Goal: Task Accomplishment & Management: Use online tool/utility

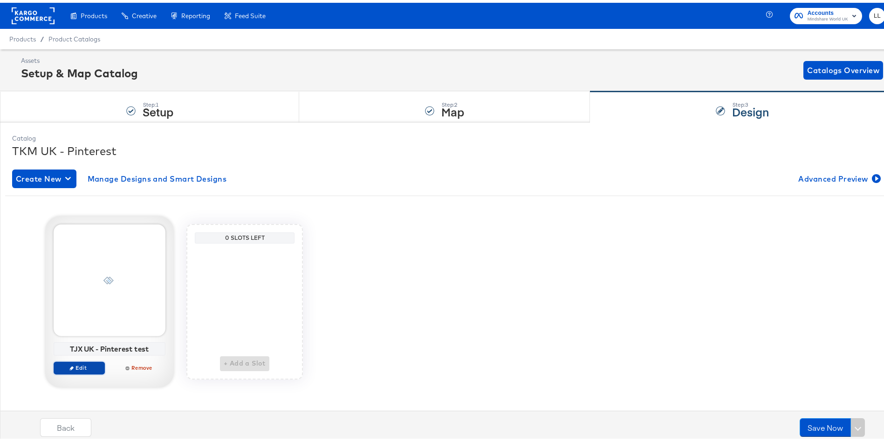
click at [67, 362] on span "Edit" at bounding box center [79, 364] width 43 height 7
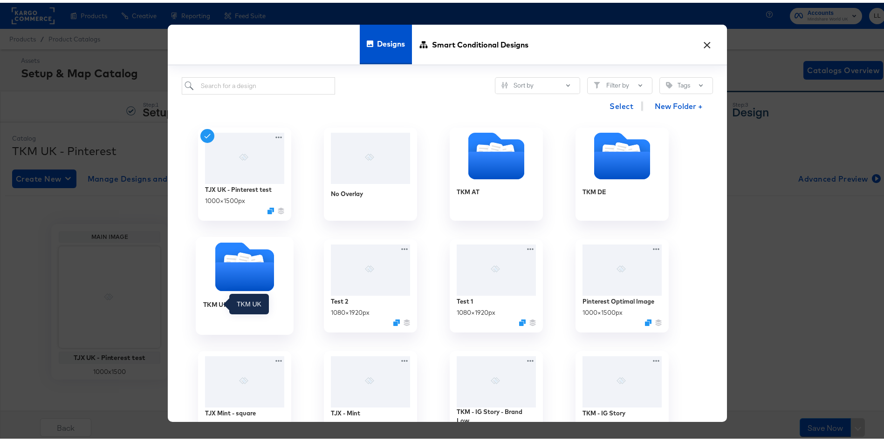
click at [226, 253] on icon "Folder" at bounding box center [231, 261] width 15 height 18
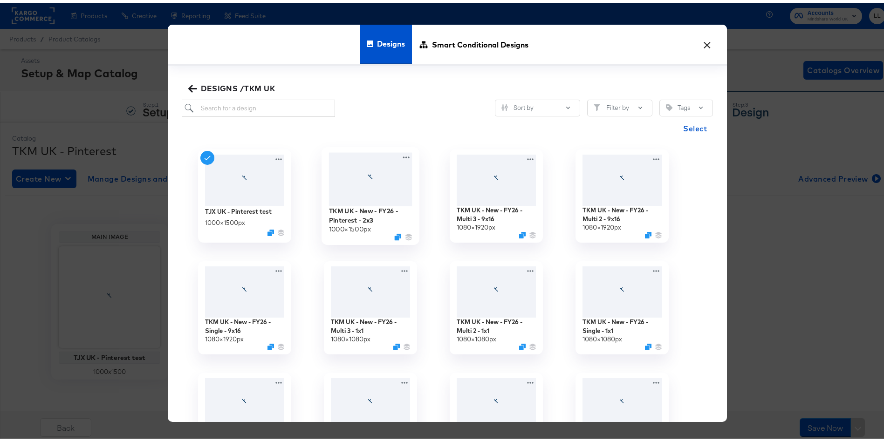
click at [363, 218] on div "TKM UK - New - FY26 - Pinterest - 2x3" at bounding box center [370, 213] width 83 height 18
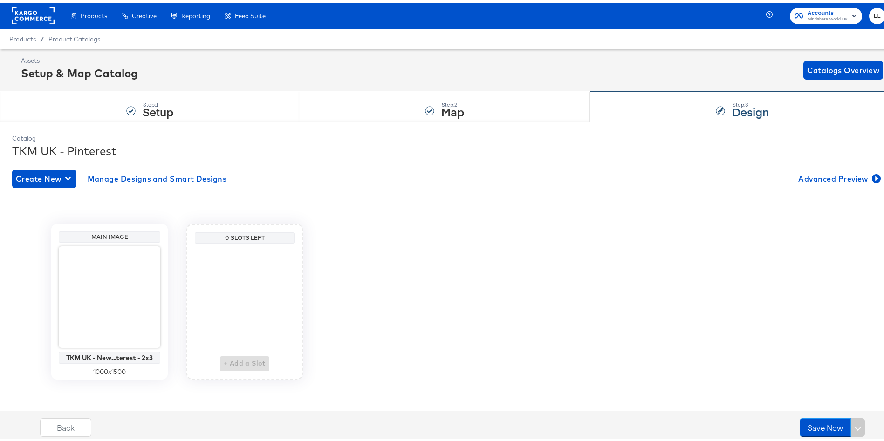
scroll to position [3, 0]
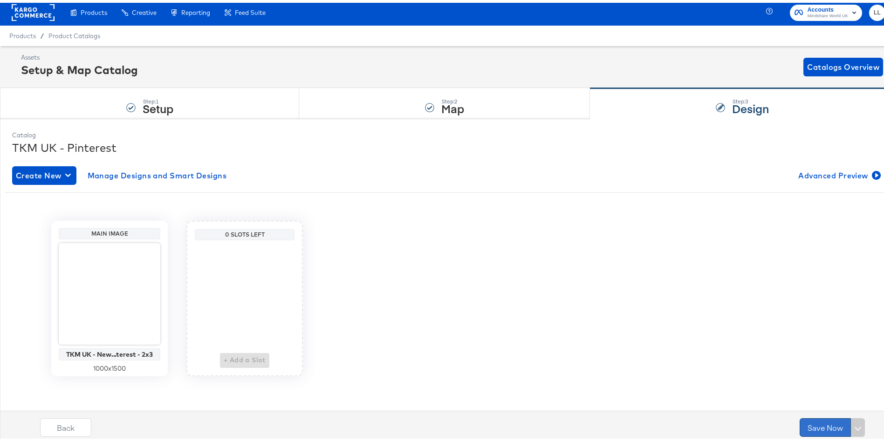
click at [824, 422] on button "Save Now" at bounding box center [824, 425] width 51 height 19
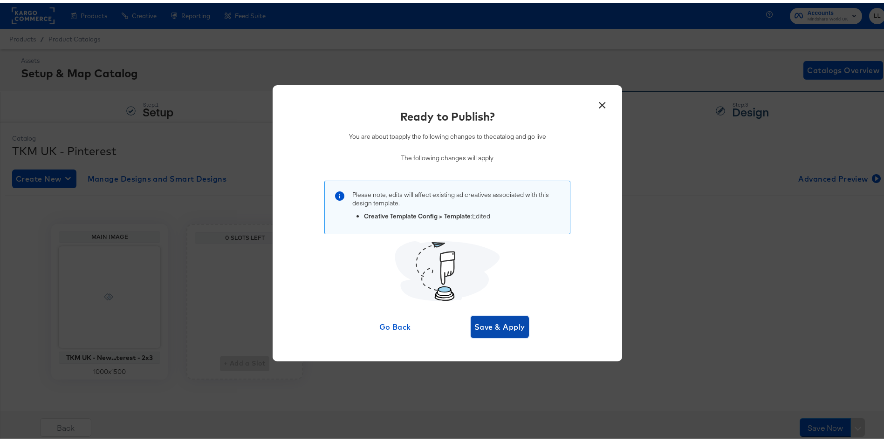
click at [495, 323] on span "Save & Apply" at bounding box center [499, 324] width 51 height 13
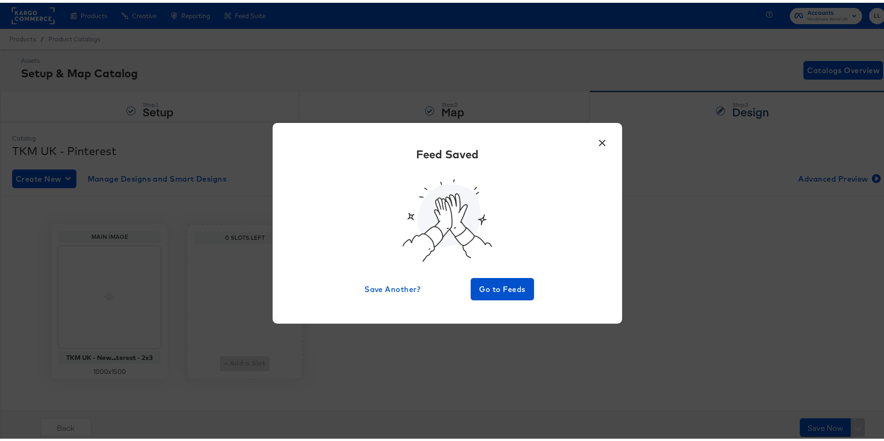
click at [602, 135] on button "×" at bounding box center [601, 138] width 17 height 17
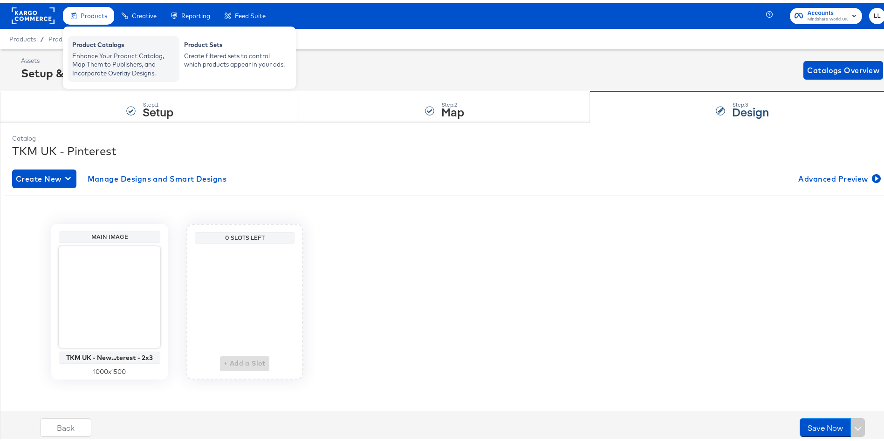
click at [129, 59] on div "Enhance Your Product Catalog, Map Them to Publishers, and Incorporate Overlay D…" at bounding box center [123, 62] width 102 height 26
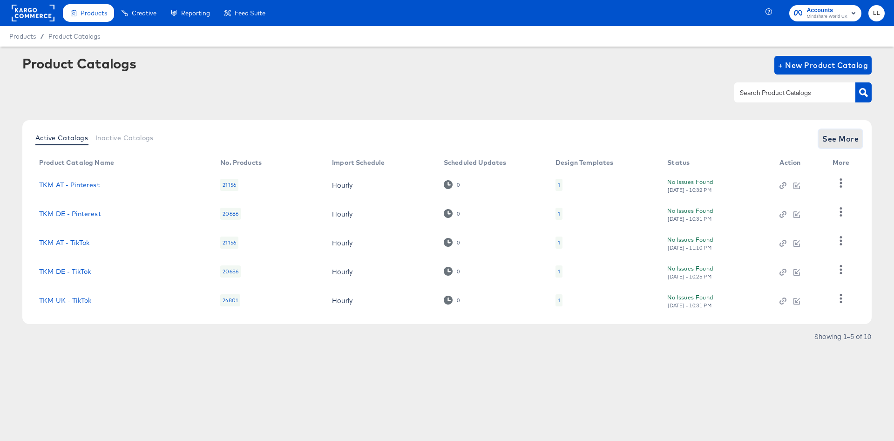
click at [857, 142] on span "See More" at bounding box center [841, 138] width 36 height 13
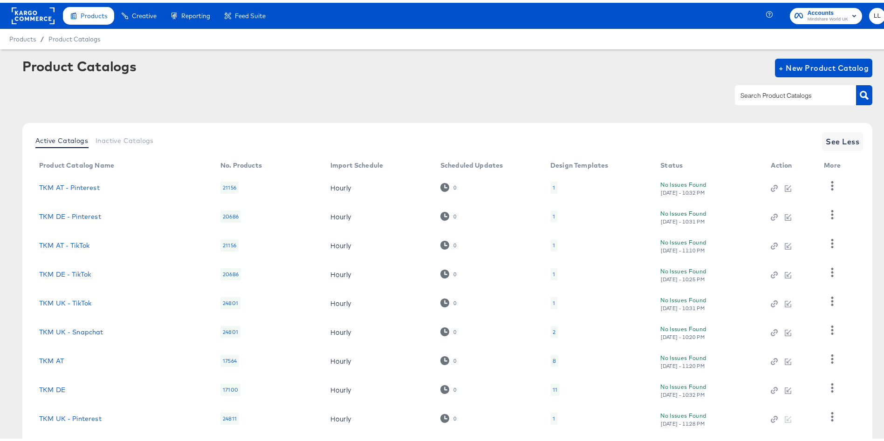
scroll to position [80, 0]
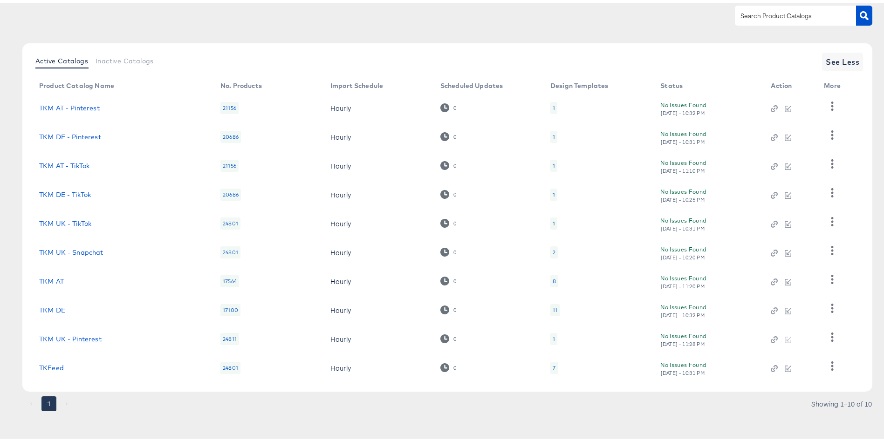
click at [46, 336] on link "TKM UK - Pinterest" at bounding box center [70, 336] width 62 height 7
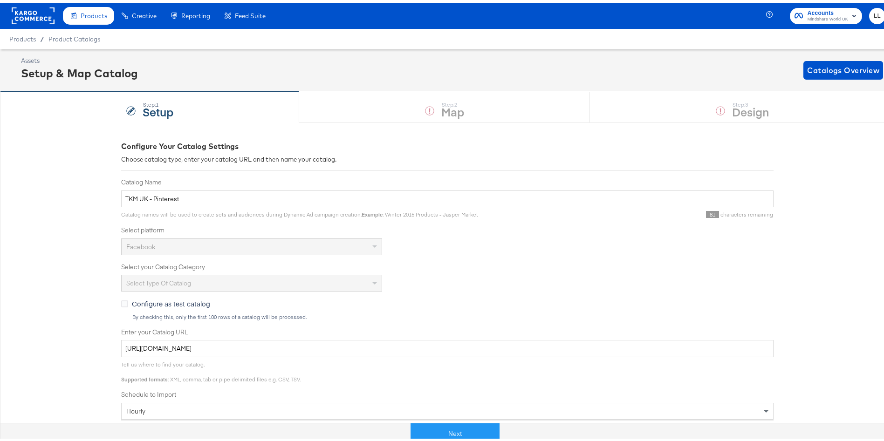
click at [427, 110] on div "Step: 1 Setup Step: 2 Map Step: 3 Design" at bounding box center [447, 104] width 894 height 31
click at [441, 428] on button "Next" at bounding box center [454, 431] width 89 height 21
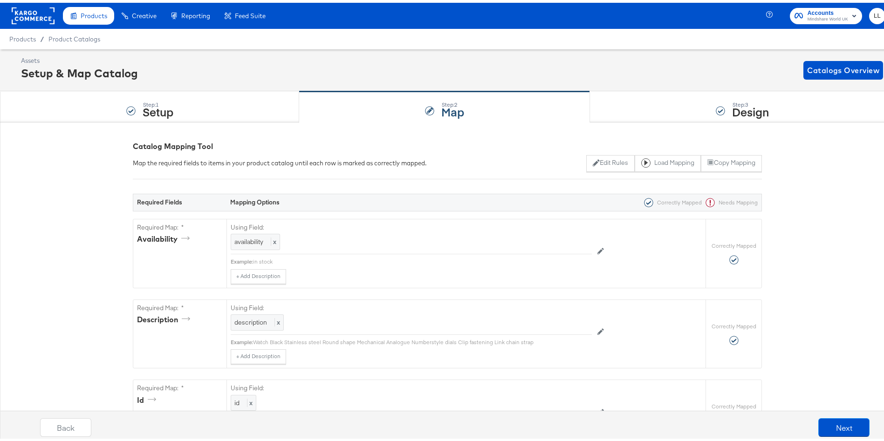
click at [835, 436] on div "Back Next" at bounding box center [455, 428] width 904 height 35
click at [859, 411] on div "Back Next" at bounding box center [455, 428] width 904 height 35
click at [835, 421] on button "Next" at bounding box center [843, 425] width 51 height 19
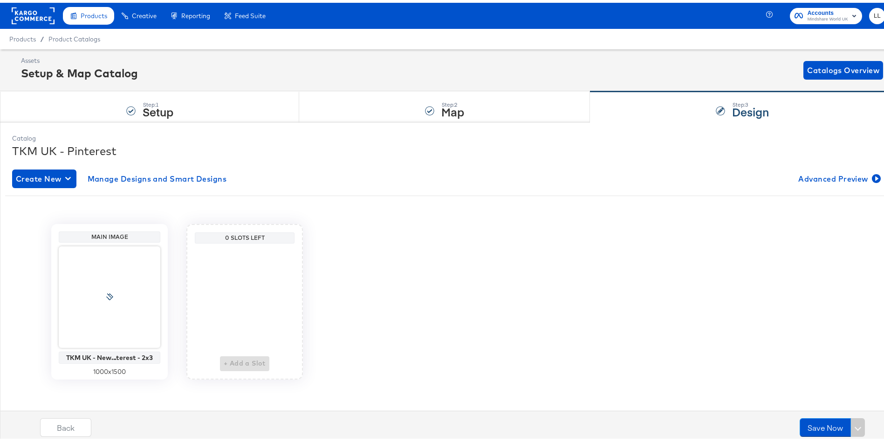
click at [37, 7] on rect at bounding box center [33, 13] width 43 height 17
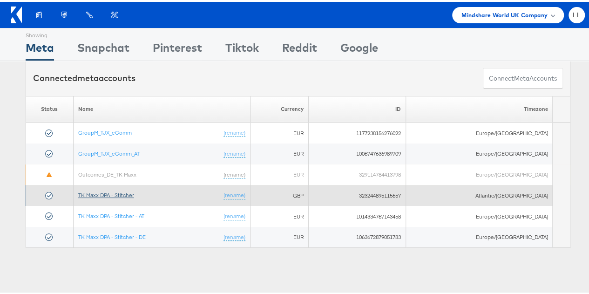
click at [115, 194] on link "TK Maxx DPA - Stitcher" at bounding box center [106, 193] width 56 height 7
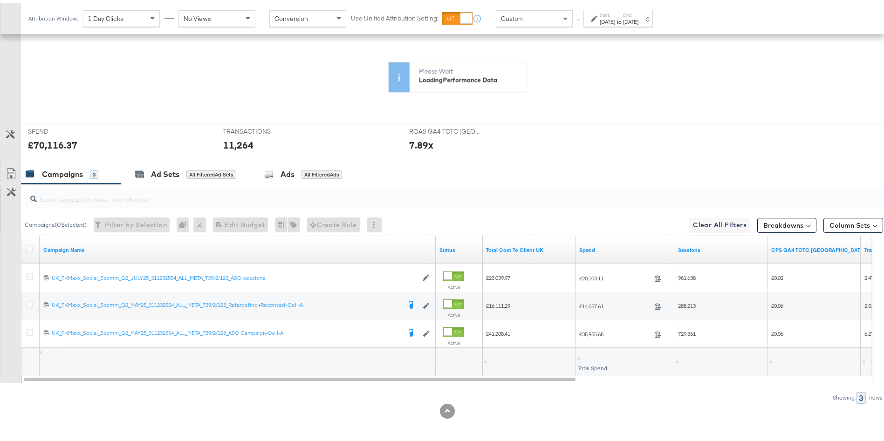
scroll to position [208, 0]
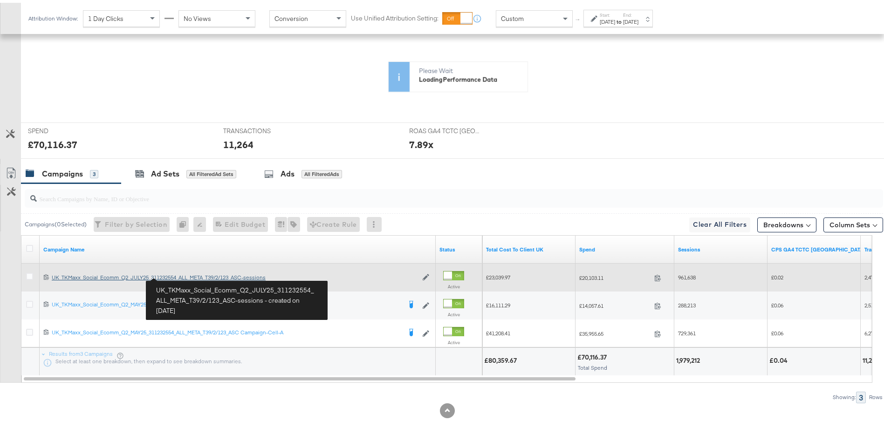
click at [180, 274] on div "UK_TKMaxx_Social_Ecomm_Q2_JULY25_311232554_ALL_META_T39/2/123_ASC-sessions UK_T…" at bounding box center [235, 274] width 366 height 7
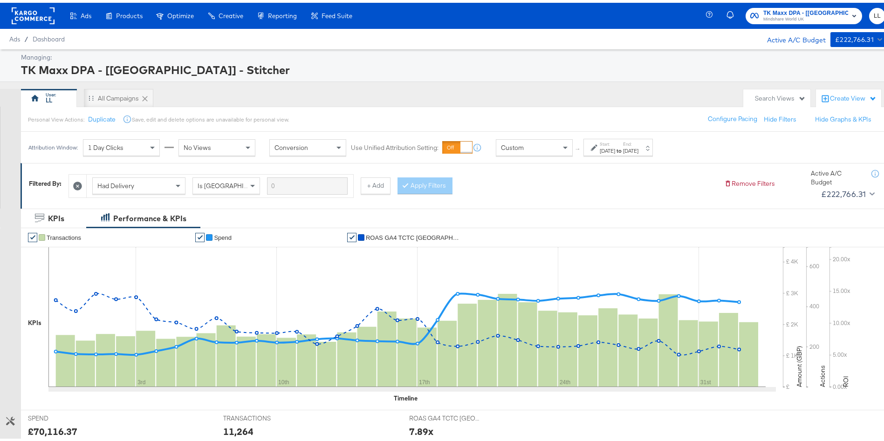
click at [615, 140] on label "Start:" at bounding box center [607, 141] width 15 height 6
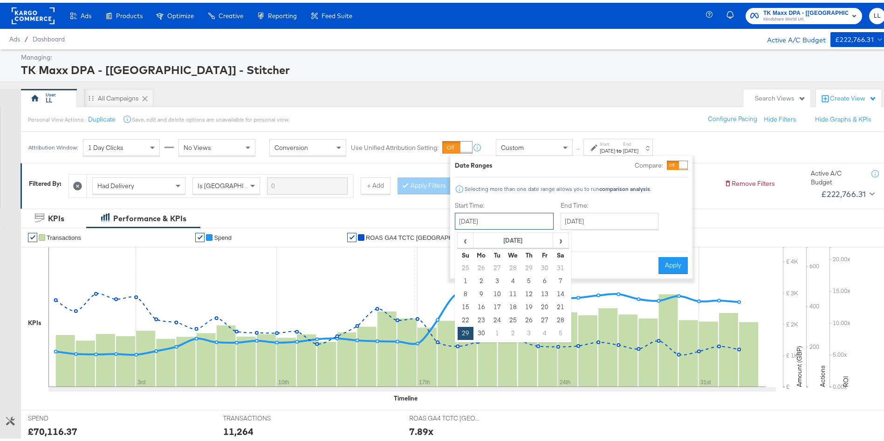
click at [476, 222] on input "June 29th 2025" at bounding box center [504, 218] width 99 height 17
click at [562, 243] on span "›" at bounding box center [560, 238] width 14 height 14
click at [562, 238] on span "›" at bounding box center [560, 238] width 14 height 14
click at [509, 285] on td "17" at bounding box center [513, 291] width 16 height 13
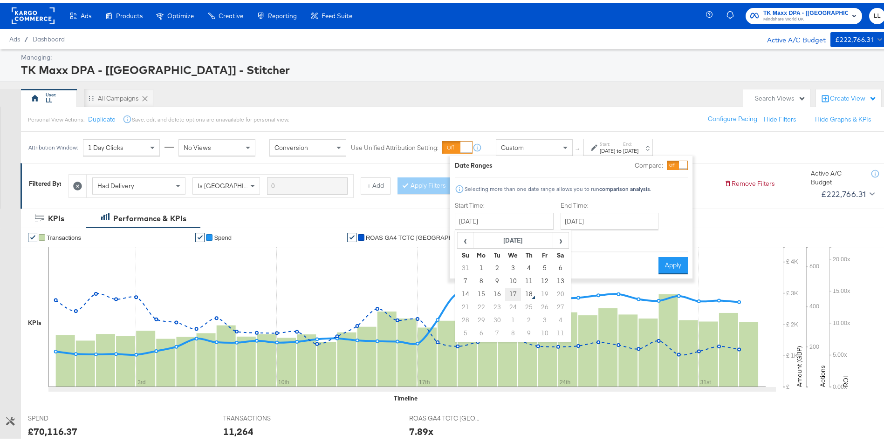
type input "September 17th 2025"
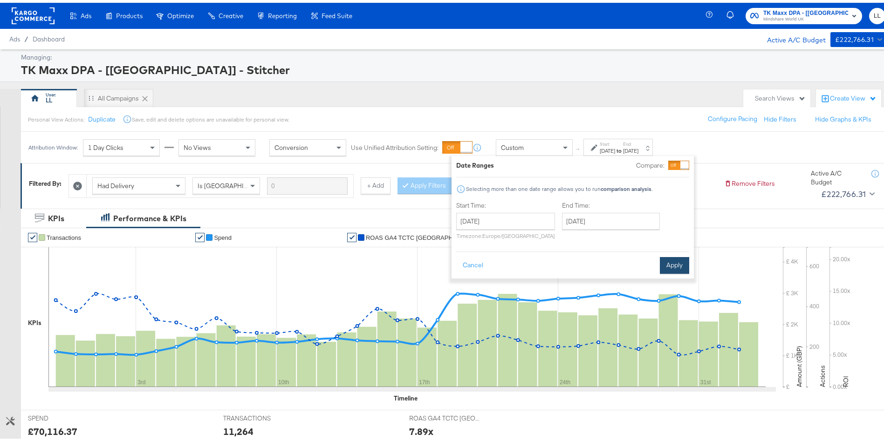
click at [681, 269] on button "Apply" at bounding box center [674, 262] width 29 height 17
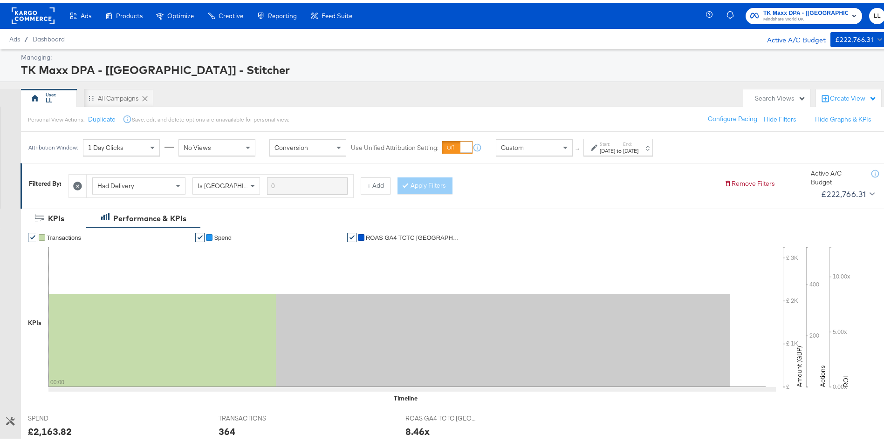
scroll to position [287, 0]
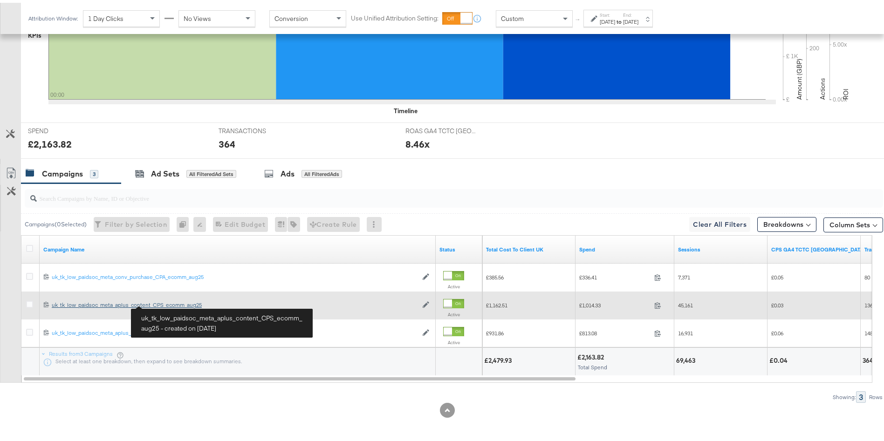
click at [166, 302] on div "uk_tk_low_paidsoc_meta_aplus_content_CPS_ecomm_aug25 uk_tk_low_paidsoc_meta_apl…" at bounding box center [235, 302] width 366 height 7
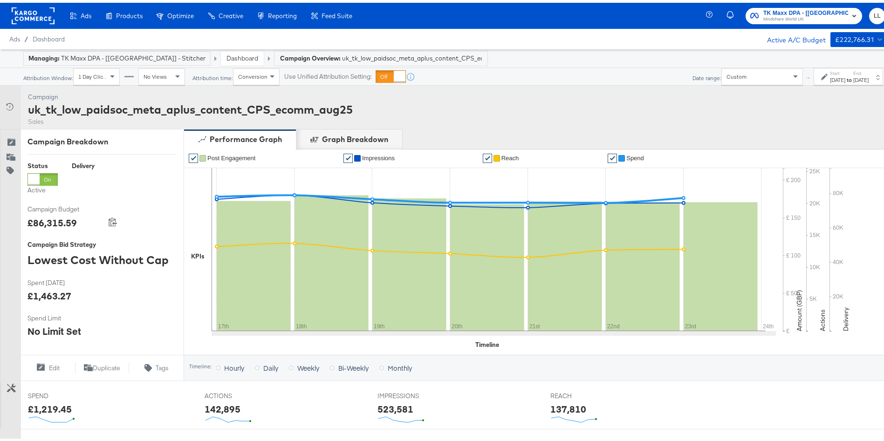
scroll to position [265, 0]
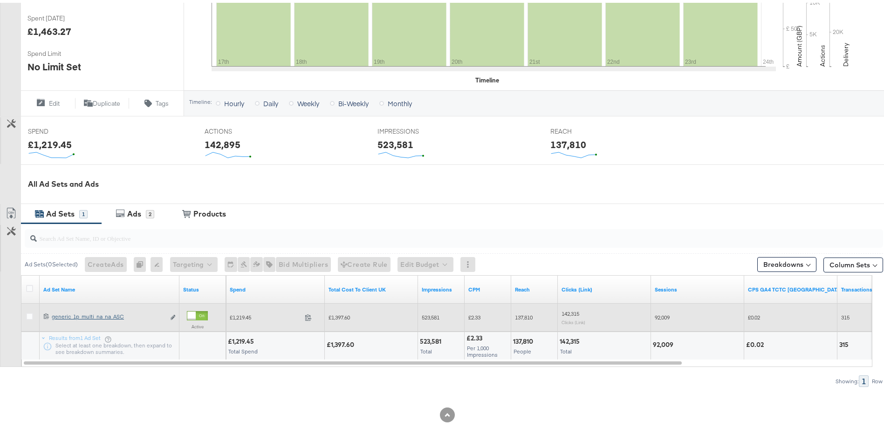
click at [70, 311] on div "generic_1p_multi_na_na_ASC generic_1p_multi_na_na_ASC" at bounding box center [108, 313] width 113 height 7
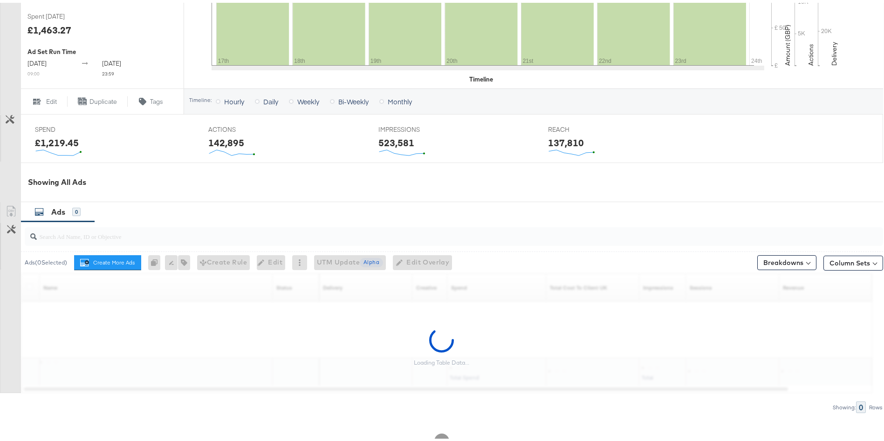
scroll to position [351, 0]
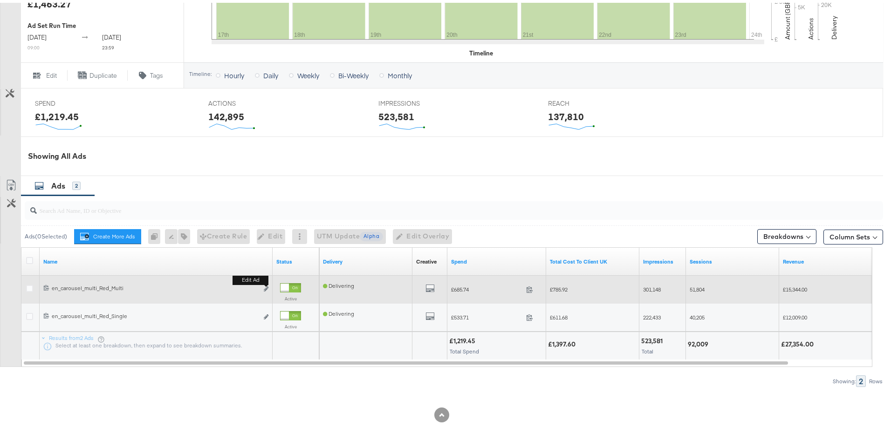
click at [269, 287] on div "120229697998470060 en_carousel_multi_Red_Multi en_carousel_multi_Red_Multi Edit…" at bounding box center [156, 286] width 233 height 17
click at [263, 287] on div "Edit ad" at bounding box center [263, 287] width 11 height 10
click at [265, 282] on b "Edit ad" at bounding box center [250, 278] width 36 height 10
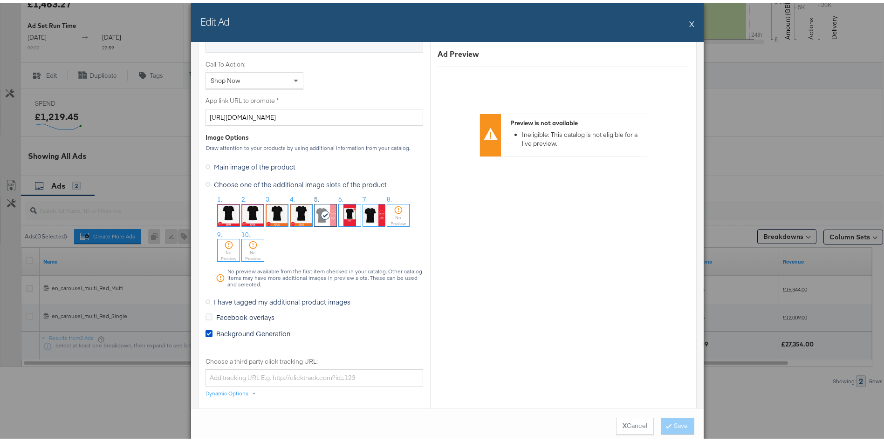
scroll to position [721, 0]
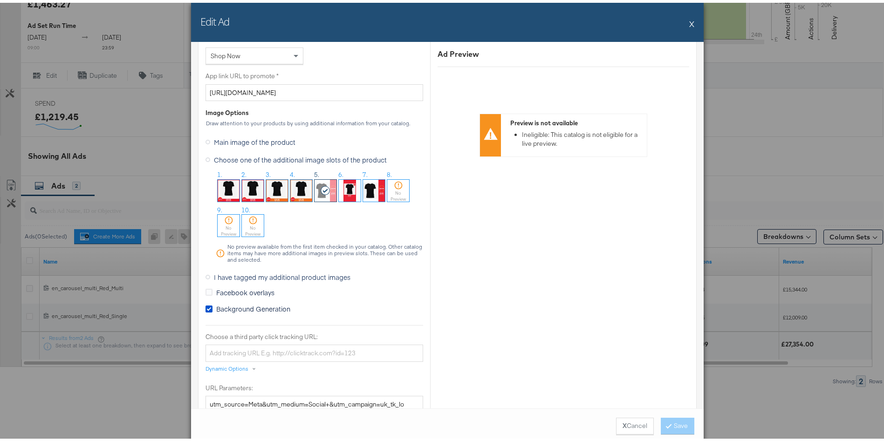
click at [244, 276] on span "I have tagged my additional product images" at bounding box center [282, 274] width 136 height 9
click at [0, 0] on input "I have tagged my additional product images" at bounding box center [0, 0] width 0 height 0
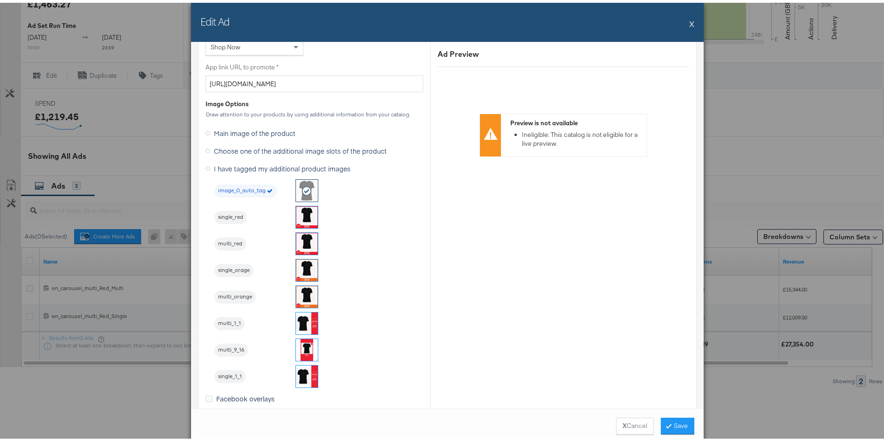
scroll to position [725, 0]
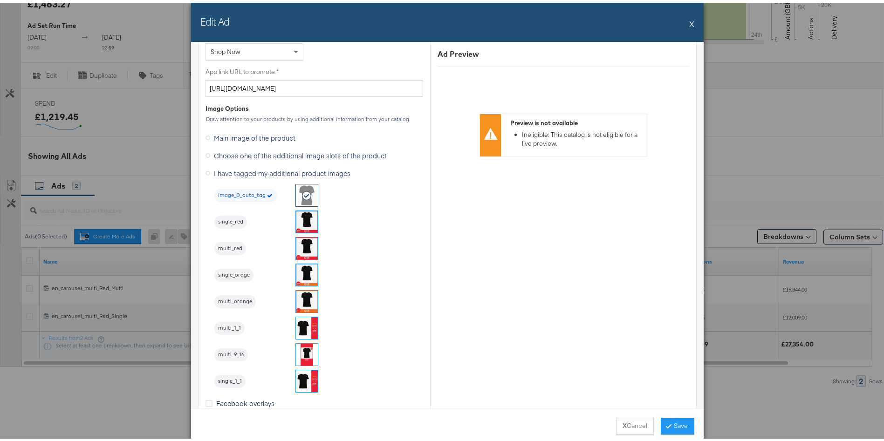
click at [689, 25] on button "X" at bounding box center [691, 21] width 5 height 19
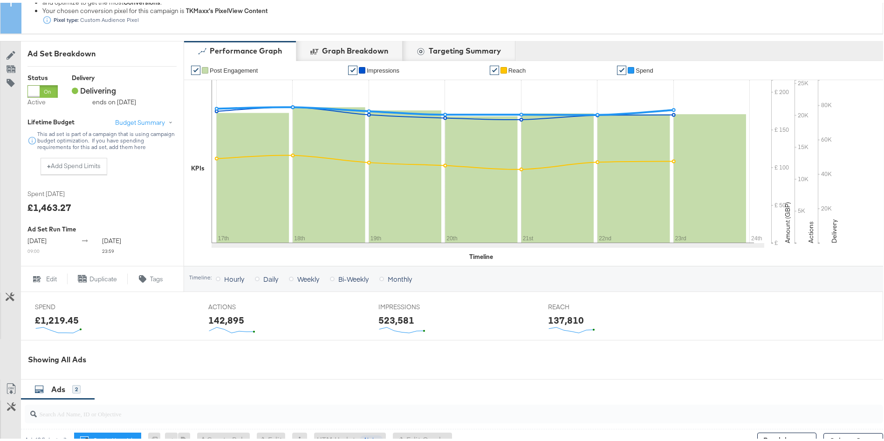
scroll to position [0, 0]
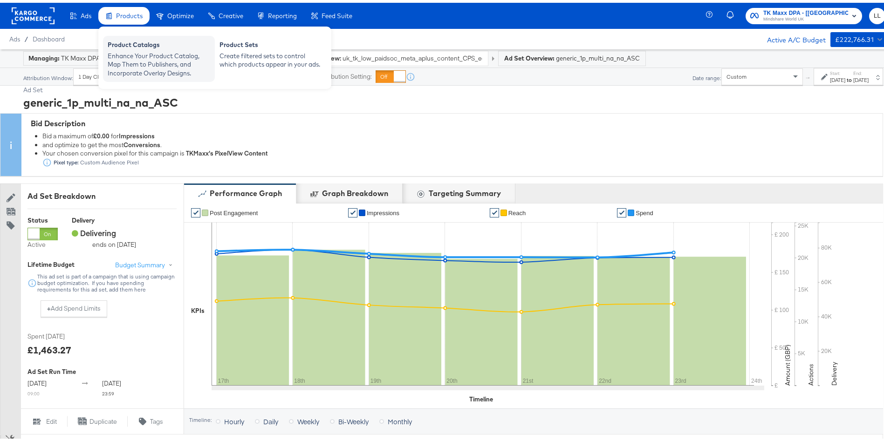
click at [129, 48] on div "Product Catalogs" at bounding box center [159, 43] width 102 height 11
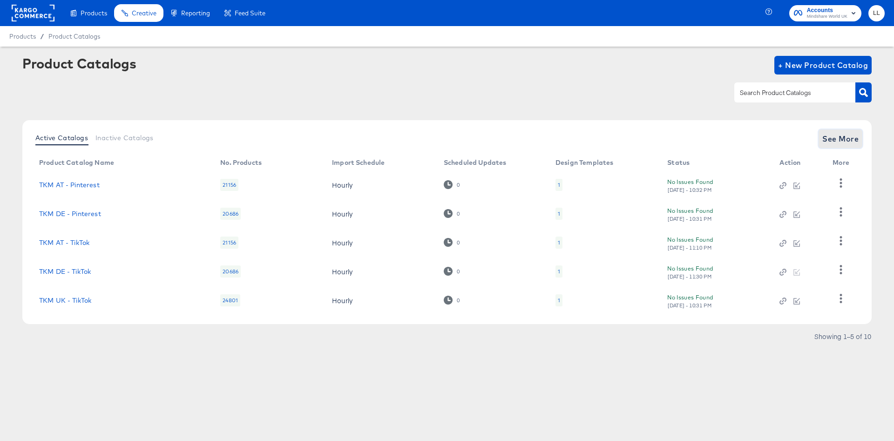
click at [847, 148] on button "See More" at bounding box center [841, 139] width 44 height 19
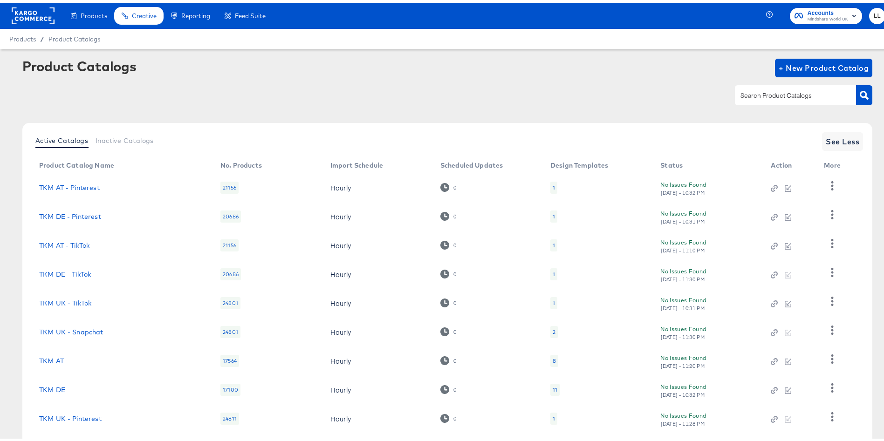
scroll to position [80, 0]
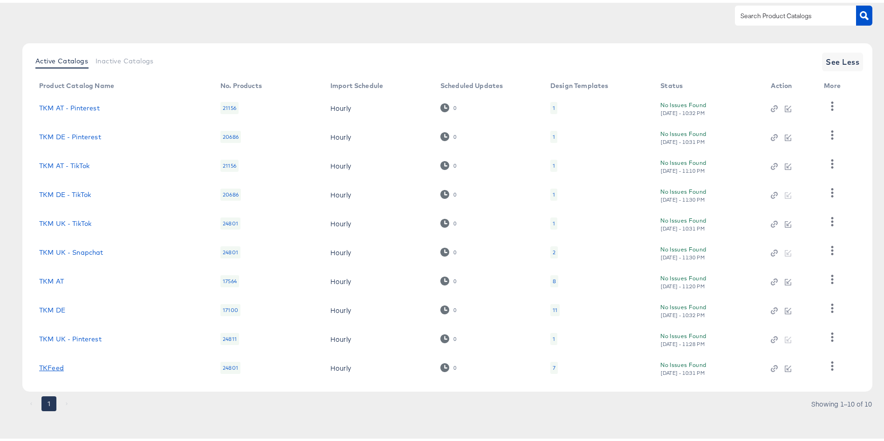
click at [51, 368] on link "TKFeed" at bounding box center [51, 364] width 25 height 7
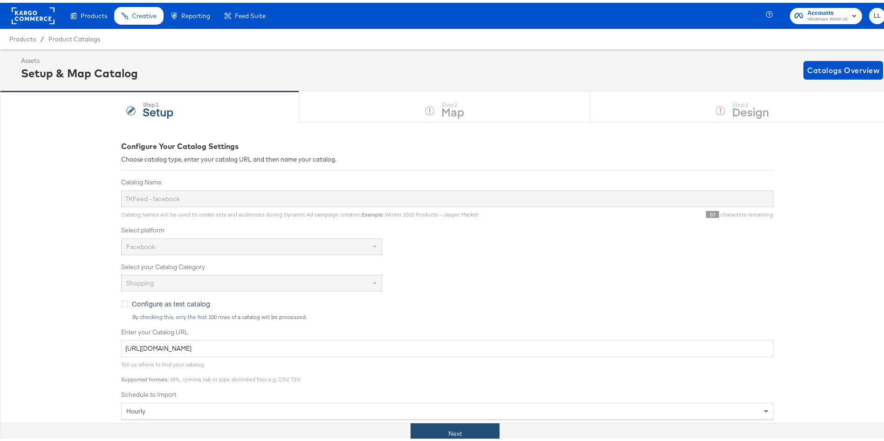
click at [442, 429] on button "Next" at bounding box center [454, 431] width 89 height 21
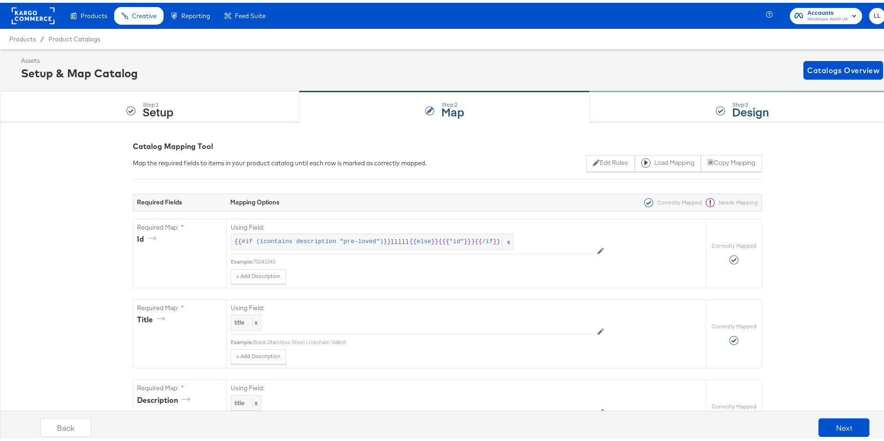
click at [679, 102] on div "Step: 3 Design" at bounding box center [742, 104] width 305 height 31
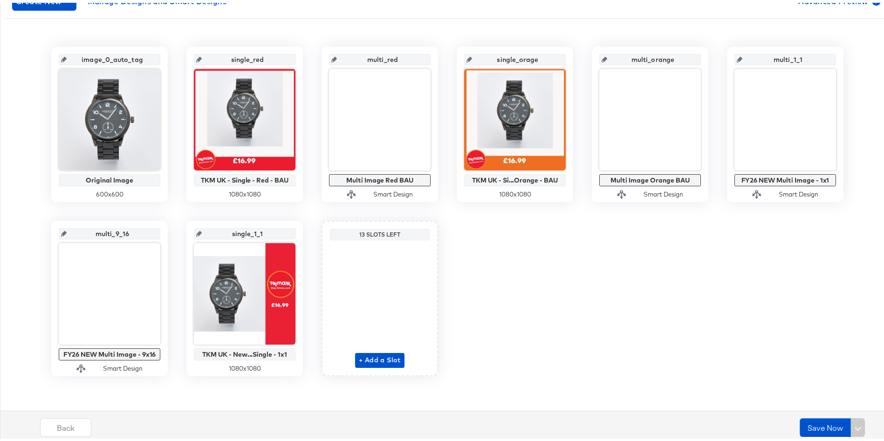
scroll to position [177, 0]
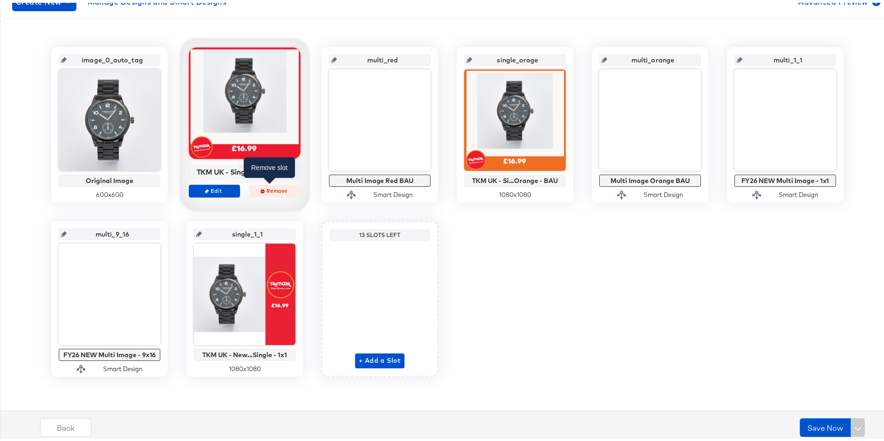
click at [277, 185] on span "Remove" at bounding box center [274, 187] width 43 height 7
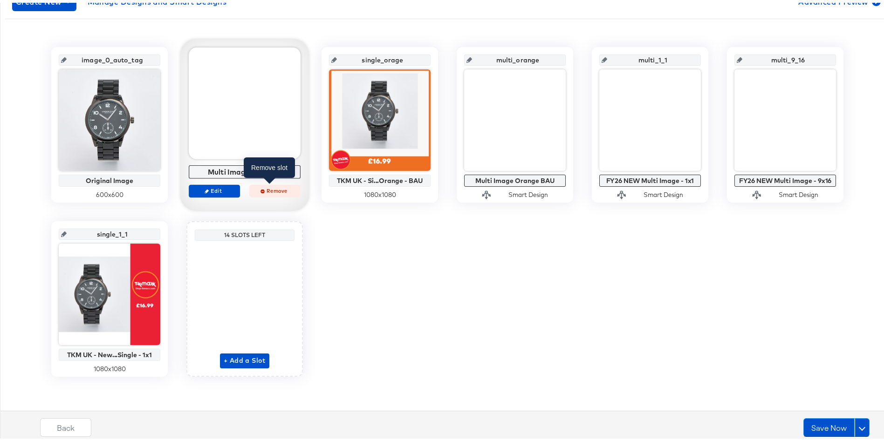
click at [263, 186] on span "Remove" at bounding box center [274, 187] width 43 height 7
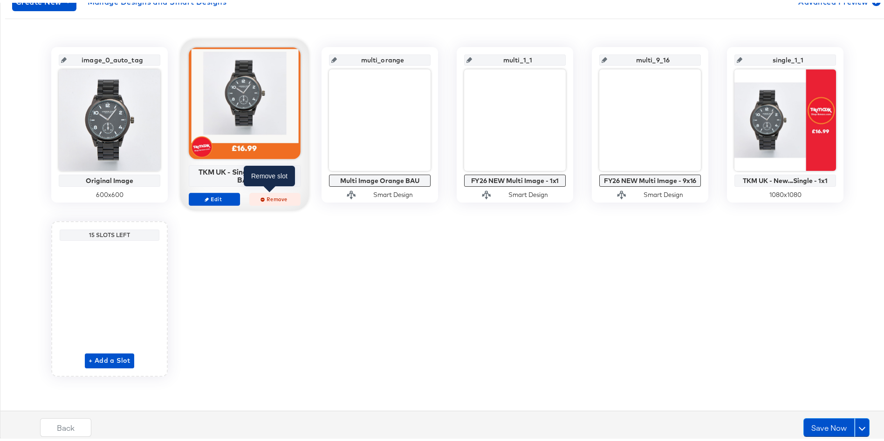
click at [271, 199] on span "Remove" at bounding box center [274, 196] width 43 height 7
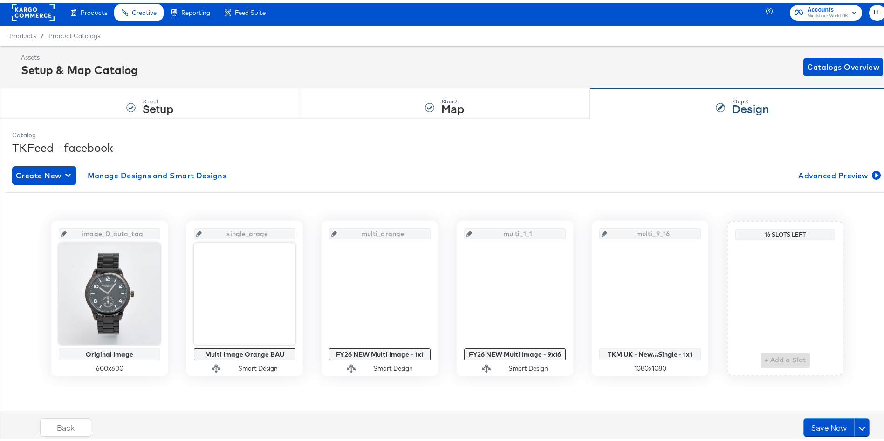
scroll to position [3, 0]
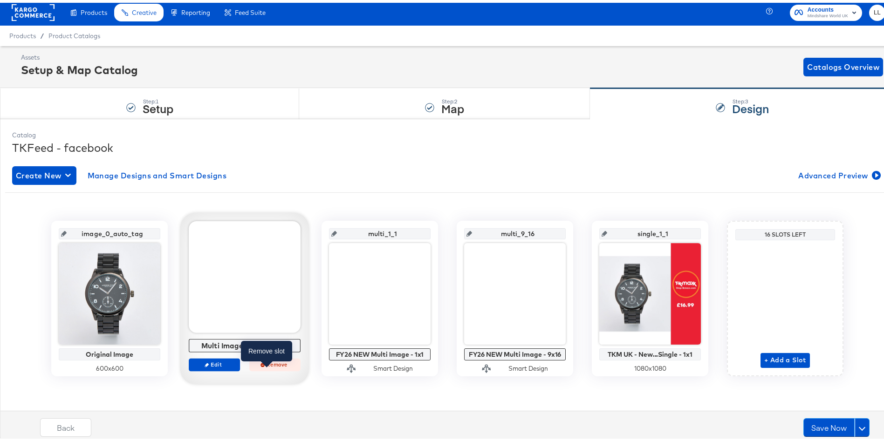
click at [267, 364] on span "Remove" at bounding box center [274, 361] width 43 height 7
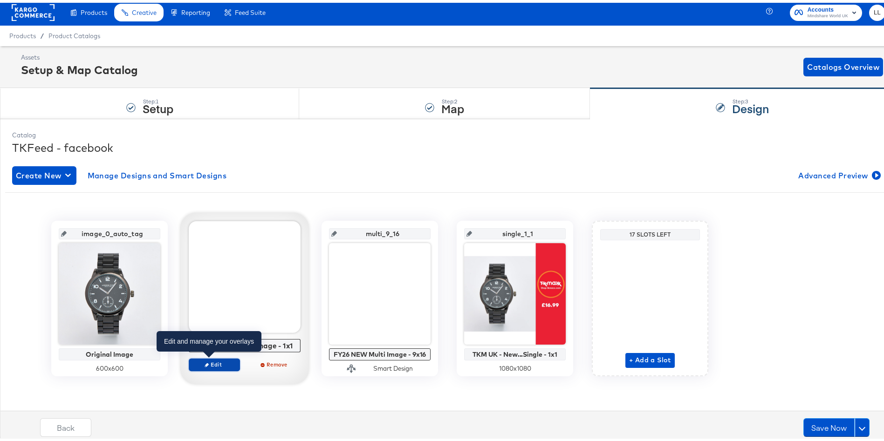
click at [214, 360] on span "Edit" at bounding box center [214, 361] width 43 height 7
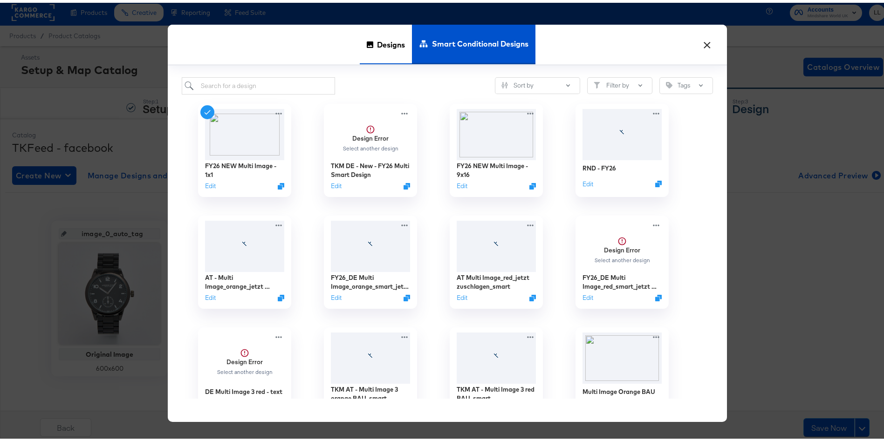
click at [369, 43] on div "Designs" at bounding box center [386, 42] width 52 height 40
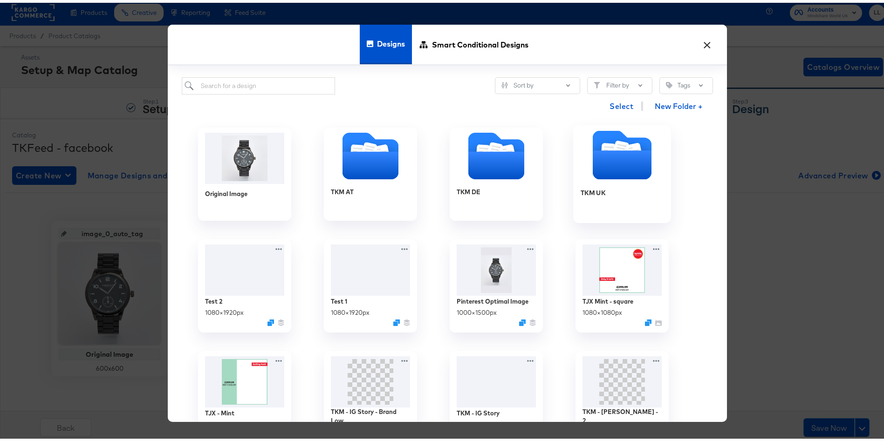
click at [600, 176] on icon "Folder" at bounding box center [622, 162] width 59 height 29
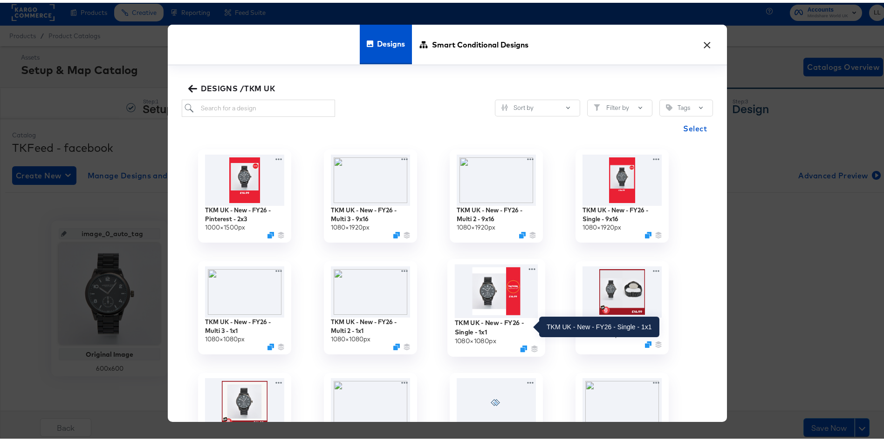
click at [474, 323] on div "TKM UK - New - FY26 - Single - 1x1" at bounding box center [496, 324] width 83 height 18
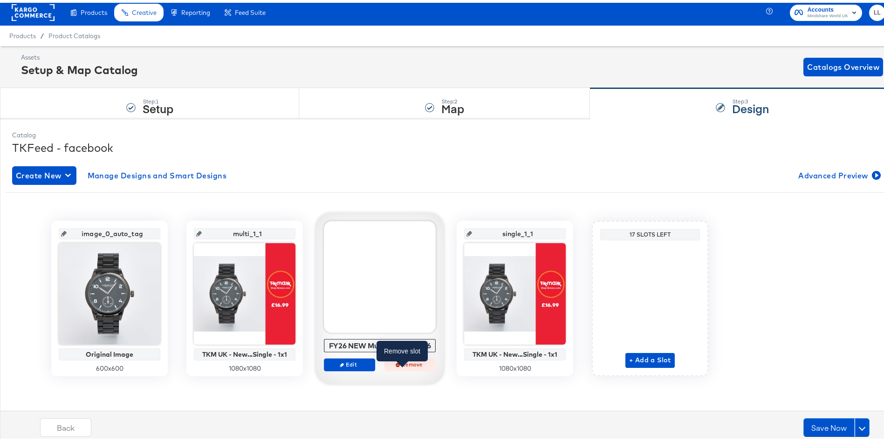
click at [406, 361] on span "Remove" at bounding box center [410, 361] width 43 height 7
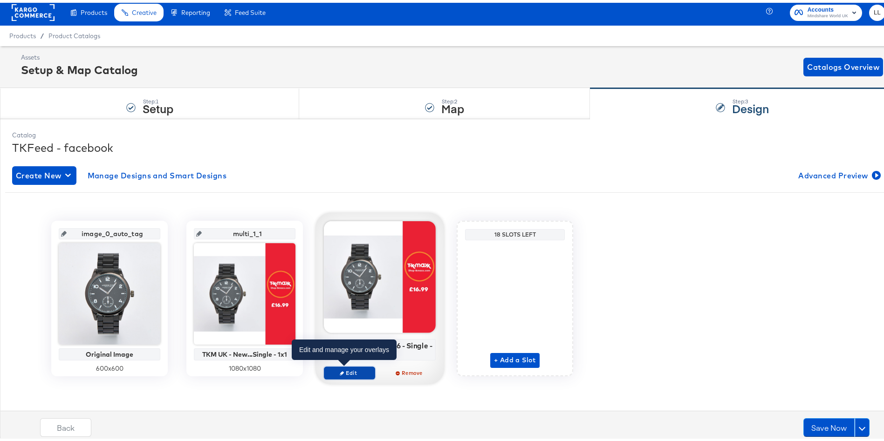
click at [344, 370] on span "Edit" at bounding box center [349, 370] width 43 height 7
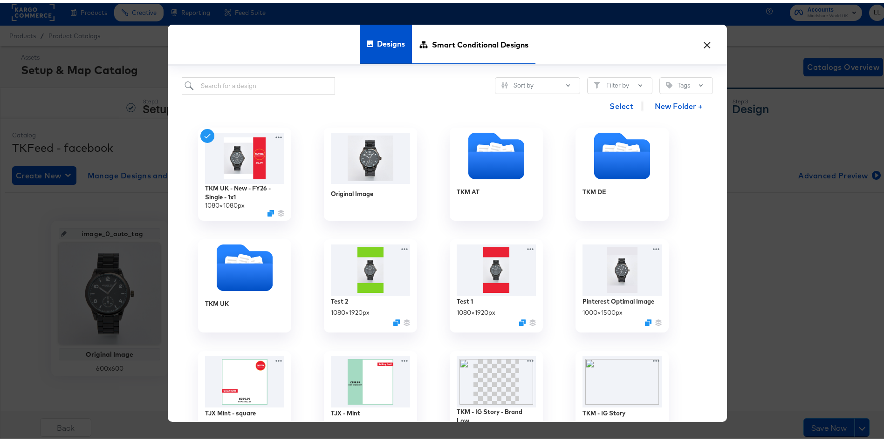
click at [459, 39] on span "Smart Conditional Designs" at bounding box center [480, 41] width 96 height 41
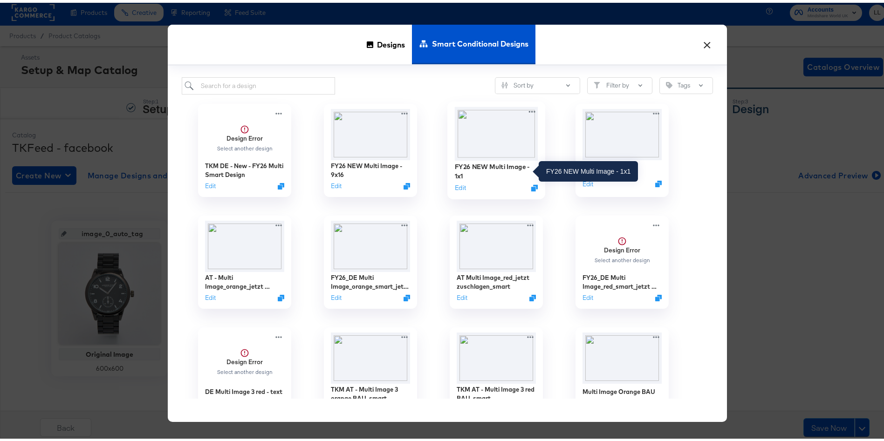
click at [491, 173] on div "FY26 NEW Multi Image - 1x1" at bounding box center [496, 168] width 83 height 18
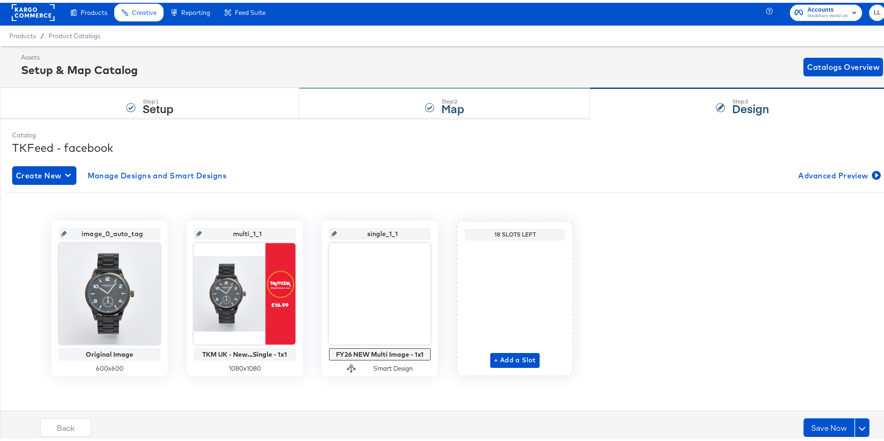
click at [464, 94] on div "Step: 2 Map" at bounding box center [444, 101] width 291 height 31
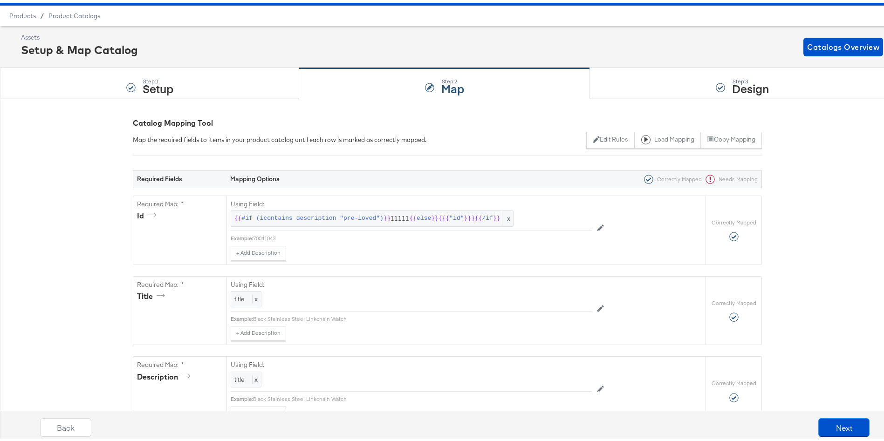
scroll to position [0, 0]
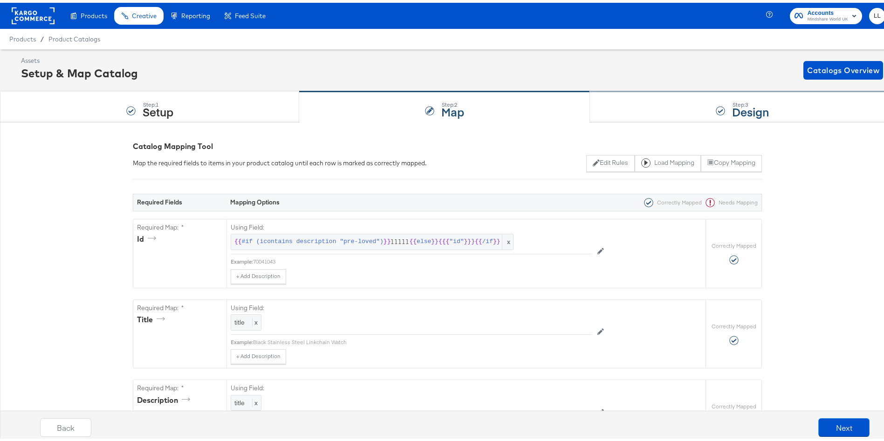
click at [733, 101] on strong "Design" at bounding box center [750, 108] width 37 height 15
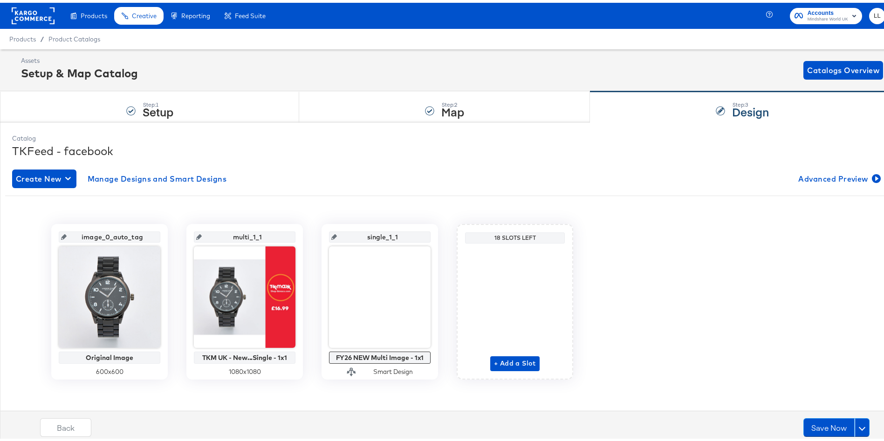
click at [196, 232] on icon at bounding box center [199, 235] width 6 height 6
click at [473, 100] on div "Step: 2 Map" at bounding box center [444, 104] width 291 height 31
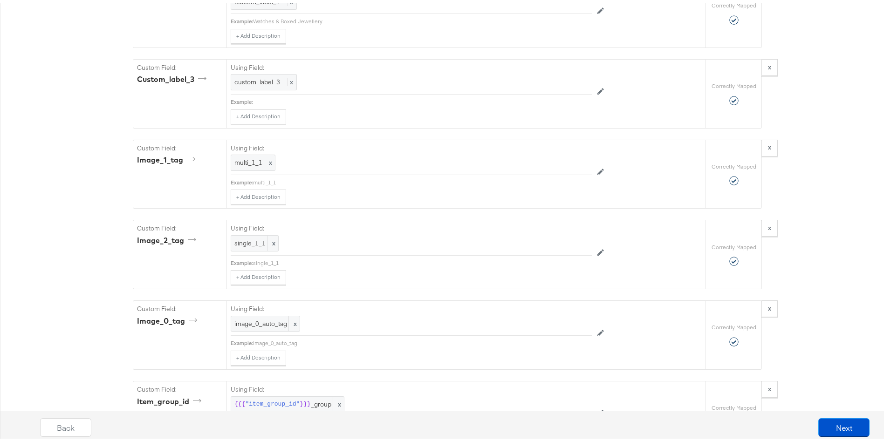
scroll to position [1587, 0]
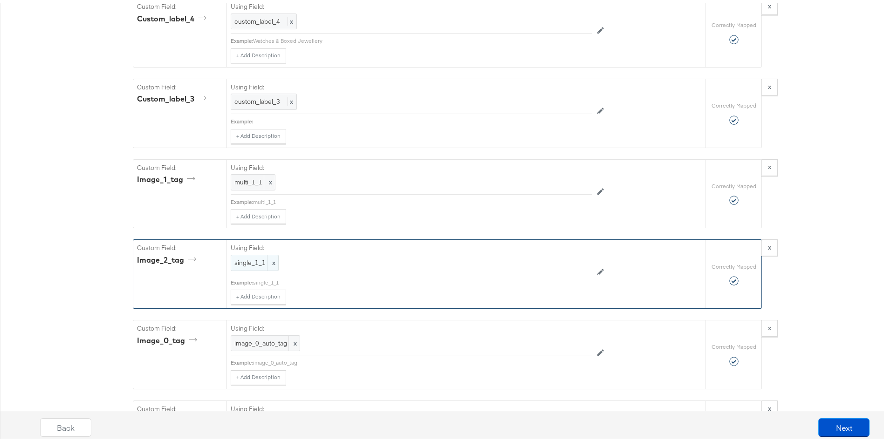
click at [235, 259] on span "single_1_1" at bounding box center [254, 260] width 41 height 9
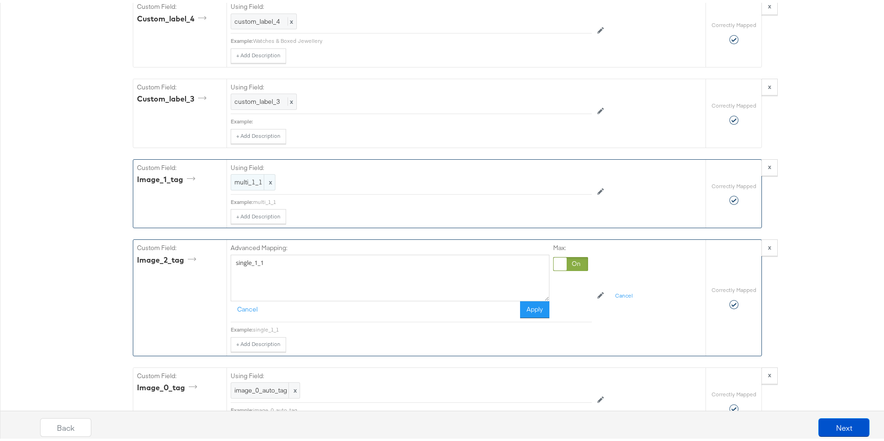
click at [238, 175] on span "multi_1_1" at bounding box center [252, 179] width 37 height 9
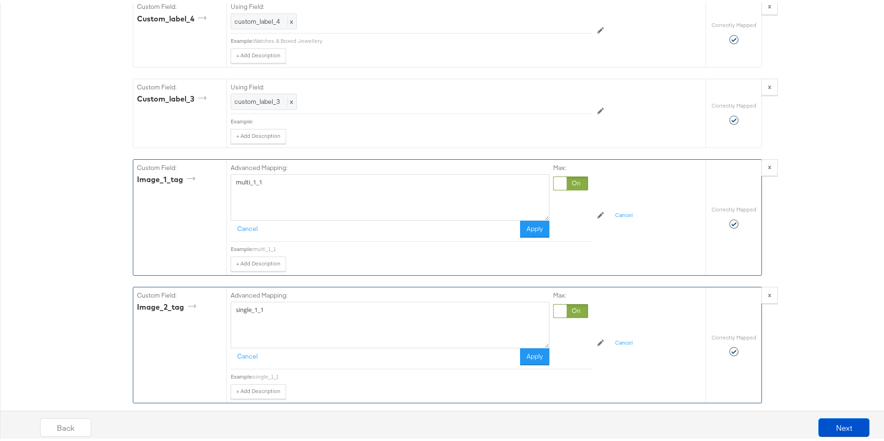
drag, startPoint x: 243, startPoint y: 178, endPoint x: 207, endPoint y: 172, distance: 36.5
click at [207, 172] on div "Custom Field: image_1_tag Advanced Mapping: multi_1_1 Cancel Apply Max: Example…" at bounding box center [419, 215] width 572 height 116
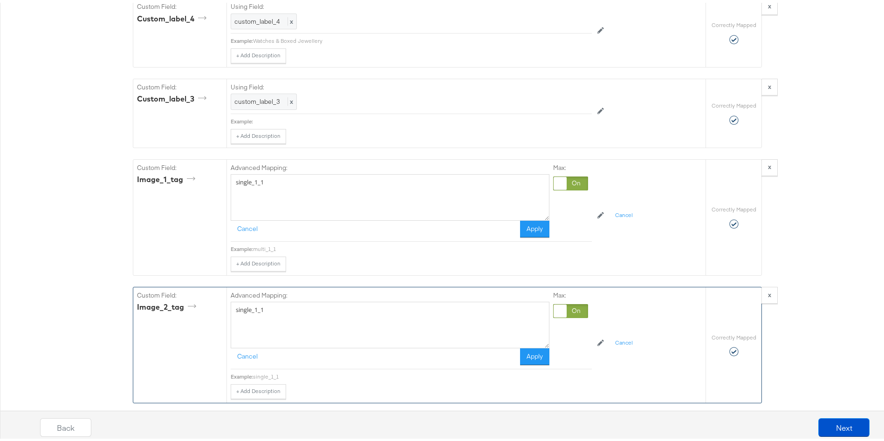
type textarea "single_1_1"
drag, startPoint x: 246, startPoint y: 302, endPoint x: 165, endPoint y: 292, distance: 81.8
click at [165, 292] on div "Custom Field: image_2_tag Advanced Mapping: single_1_1 Cancel Apply Max: Exampl…" at bounding box center [419, 343] width 572 height 116
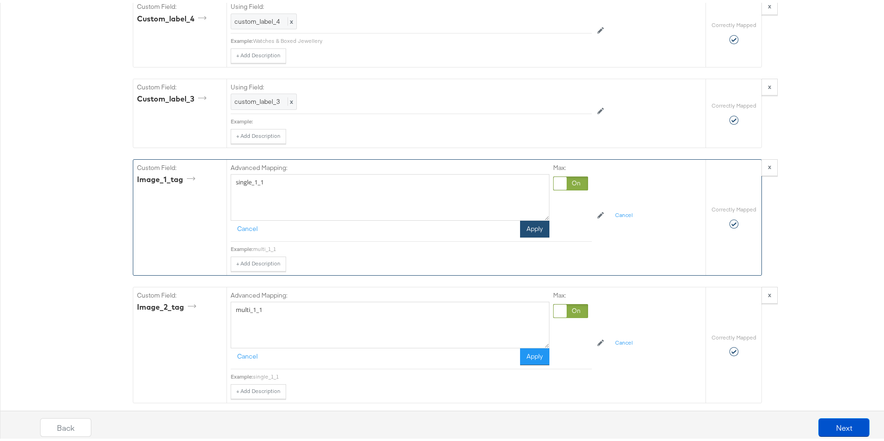
type textarea "multi_1_1"
click at [523, 222] on button "Apply" at bounding box center [534, 226] width 29 height 17
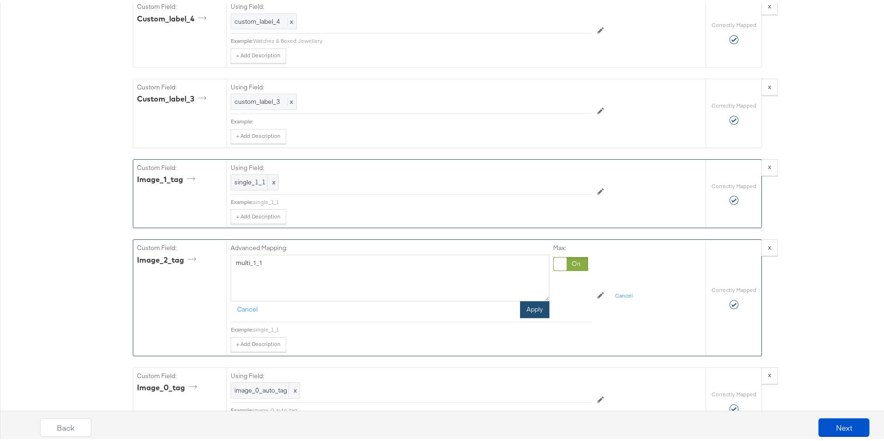
click at [530, 299] on button "Apply" at bounding box center [534, 307] width 29 height 17
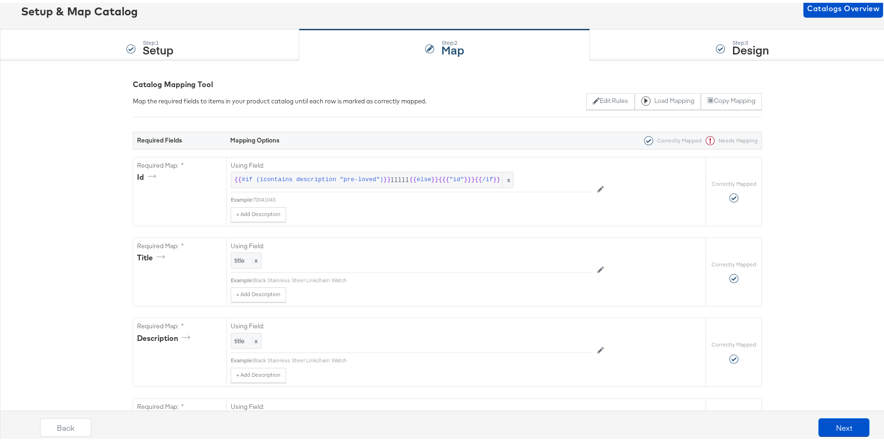
scroll to position [0, 0]
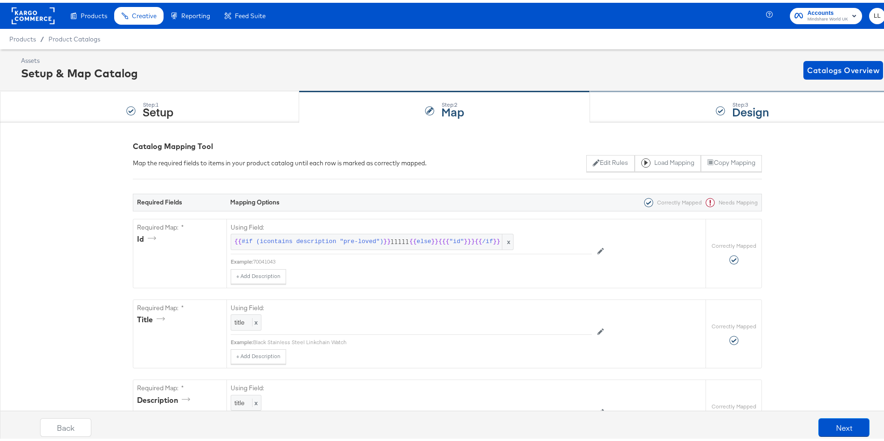
click at [716, 112] on div "Step: 3 Design" at bounding box center [742, 104] width 305 height 31
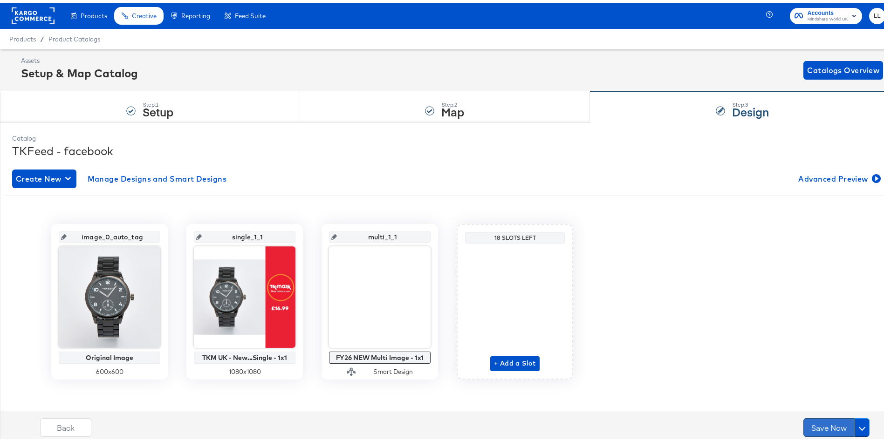
click at [820, 418] on button "Save Now" at bounding box center [828, 425] width 51 height 19
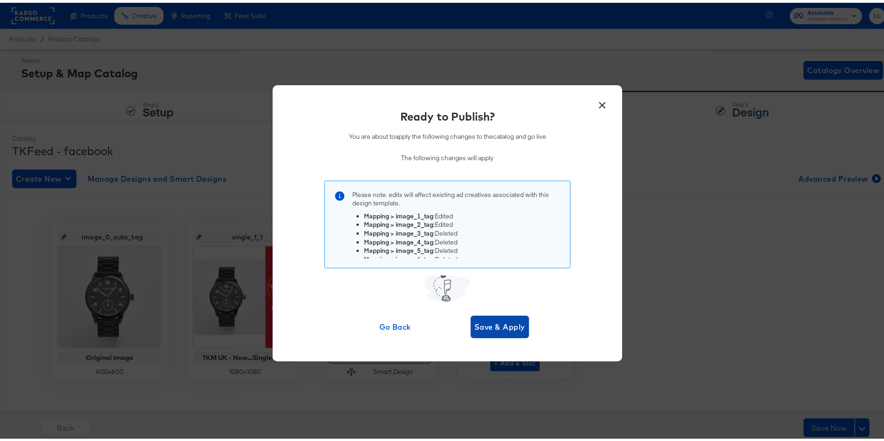
click at [500, 318] on span "Save & Apply" at bounding box center [499, 324] width 51 height 13
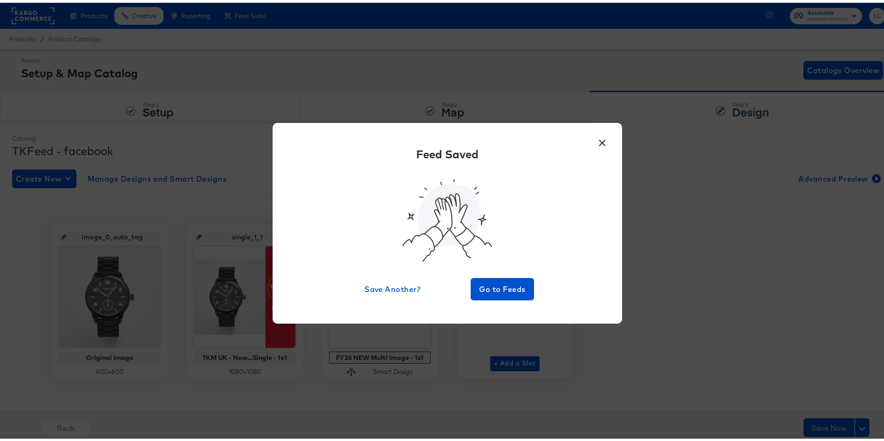
click at [595, 143] on button "×" at bounding box center [601, 138] width 17 height 17
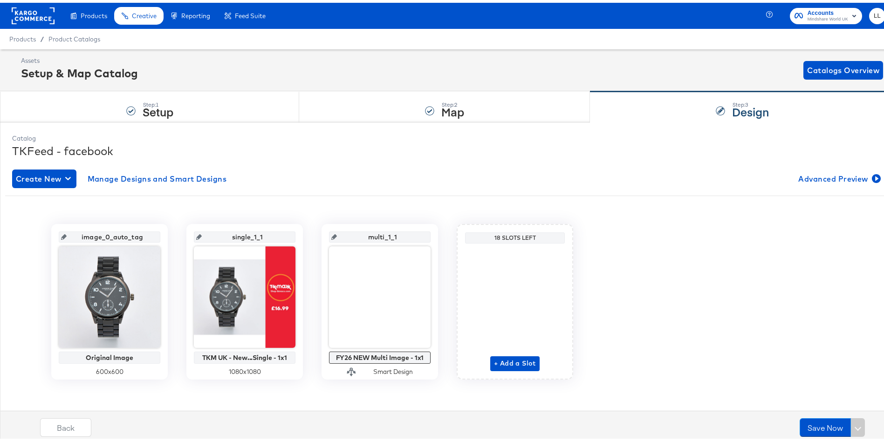
click at [35, 8] on rect at bounding box center [33, 13] width 43 height 17
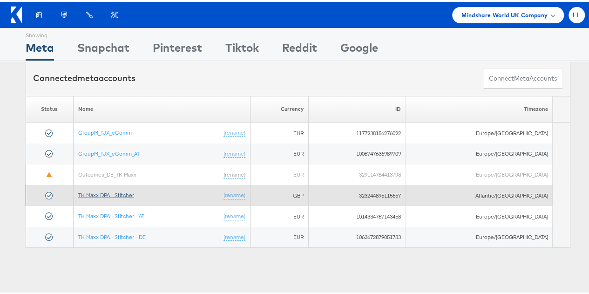
click at [124, 191] on link "TK Maxx DPA - Stitcher" at bounding box center [106, 193] width 56 height 7
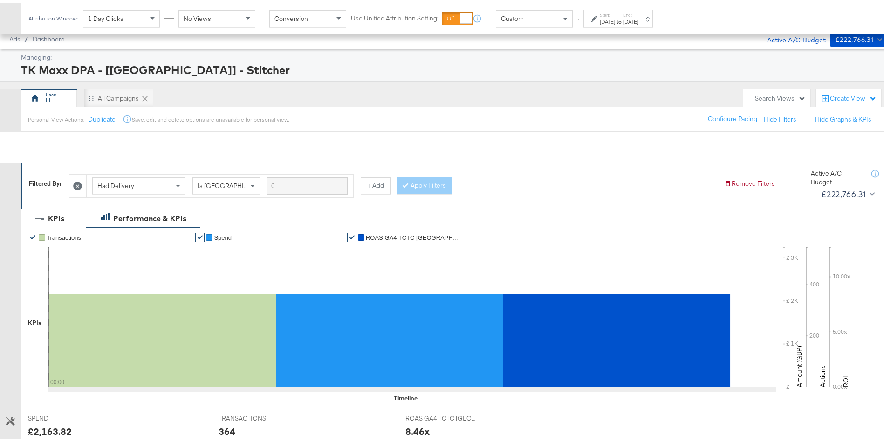
scroll to position [287, 0]
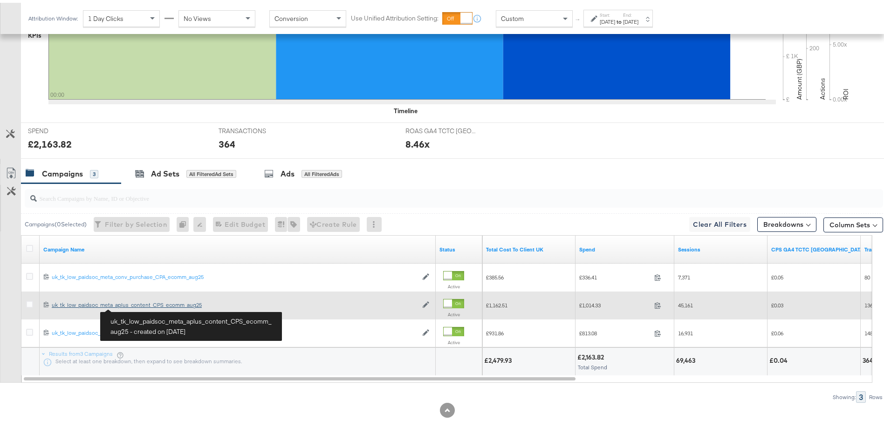
click at [134, 305] on div "uk_tk_low_paidsoc_meta_aplus_content_CPS_ecomm_aug25 uk_tk_low_paidsoc_meta_apl…" at bounding box center [235, 302] width 366 height 7
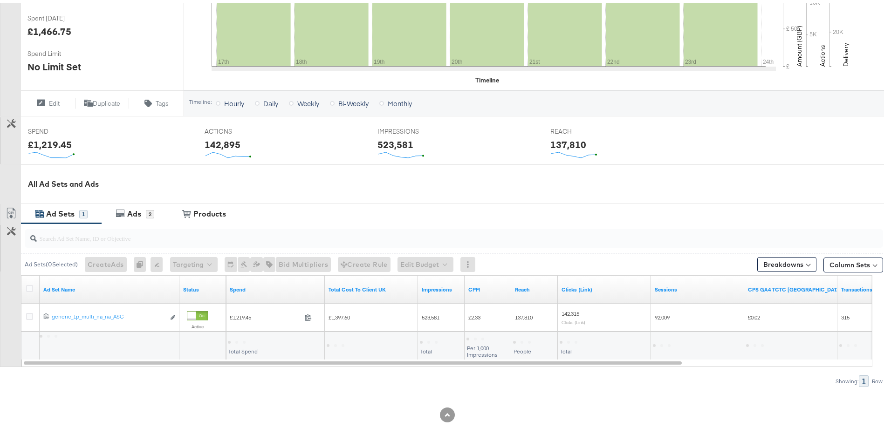
scroll to position [265, 0]
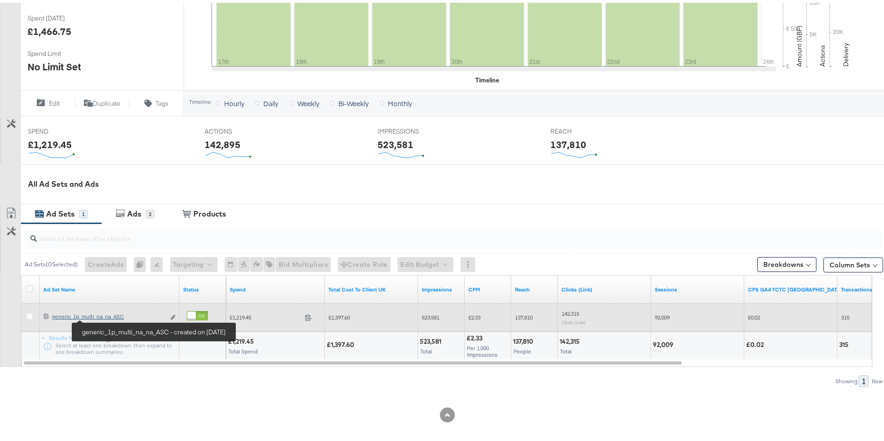
click at [105, 314] on div "generic_1p_multi_na_na_ASC generic_1p_multi_na_na_ASC" at bounding box center [108, 313] width 113 height 7
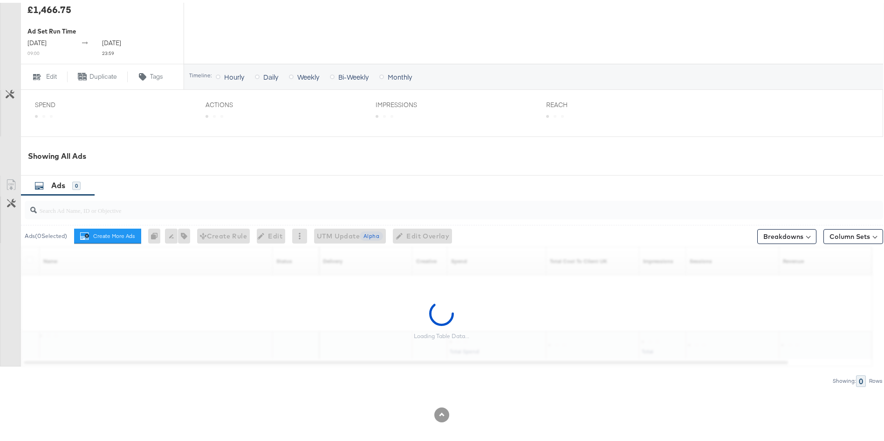
scroll to position [349, 0]
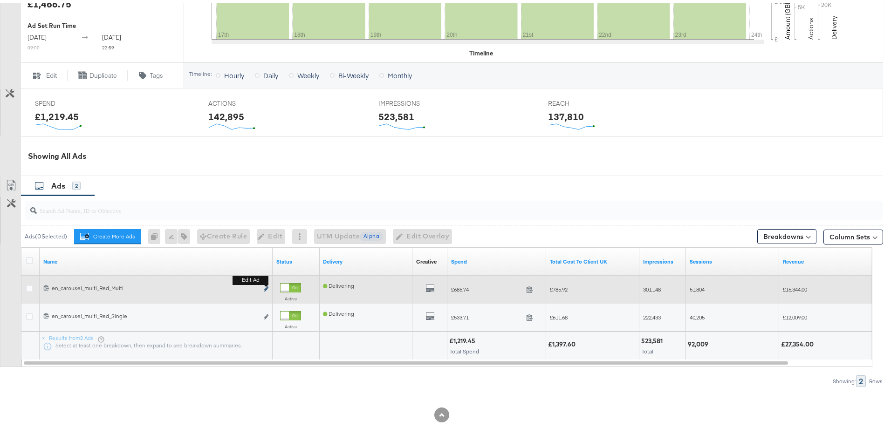
click at [266, 287] on icon "link" at bounding box center [266, 286] width 5 height 5
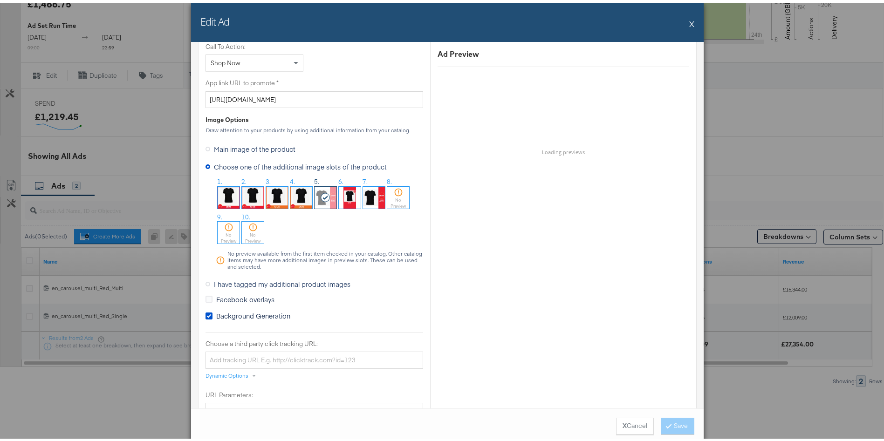
scroll to position [717, 0]
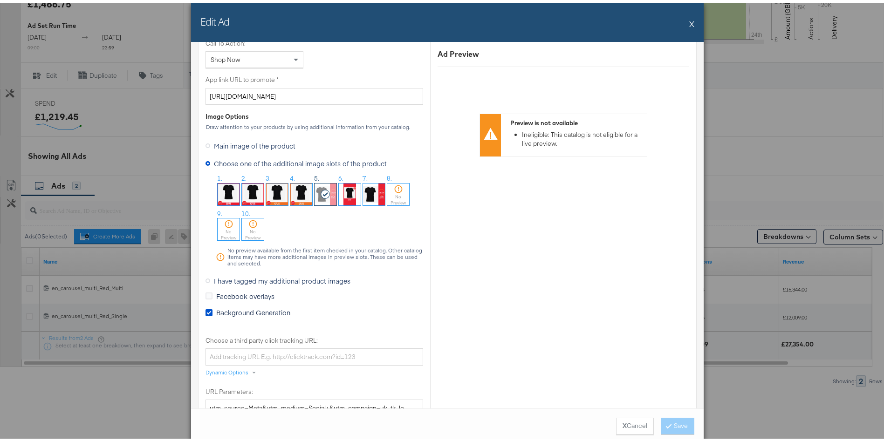
click at [243, 273] on span "I have tagged my additional product images" at bounding box center [282, 277] width 136 height 9
click at [0, 0] on input "I have tagged my additional product images" at bounding box center [0, 0] width 0 height 0
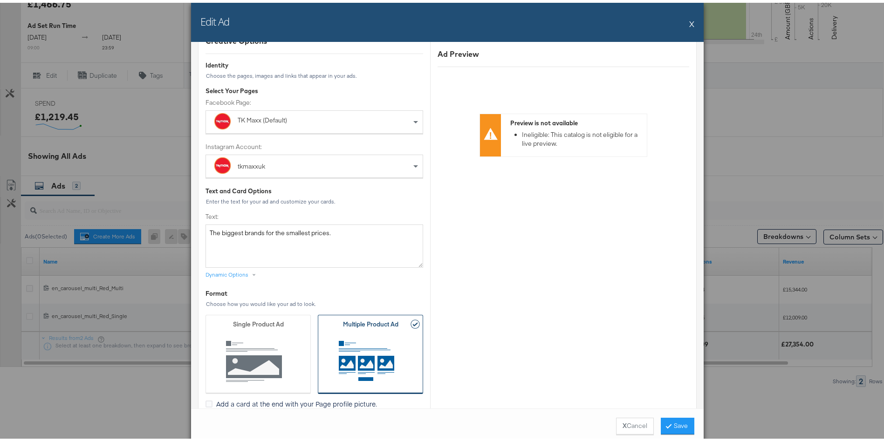
scroll to position [0, 0]
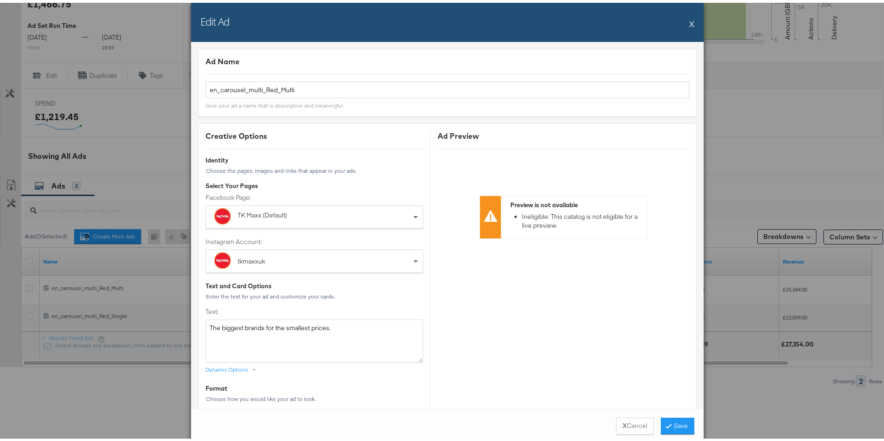
click at [689, 19] on button "X" at bounding box center [691, 21] width 5 height 19
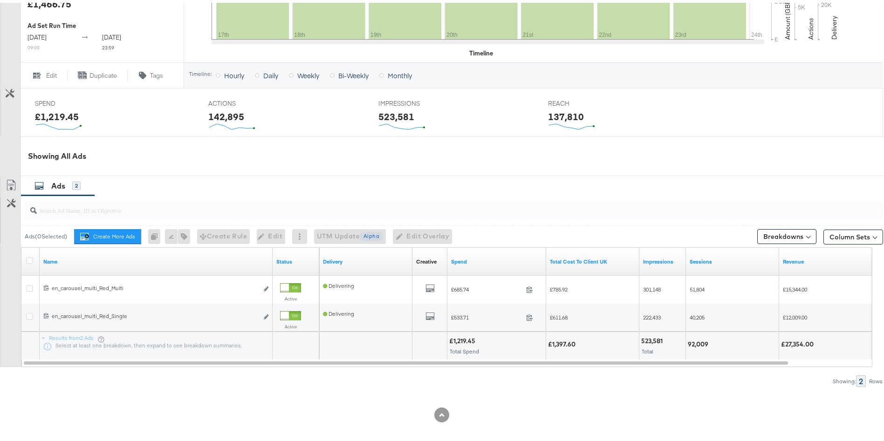
scroll to position [351, 0]
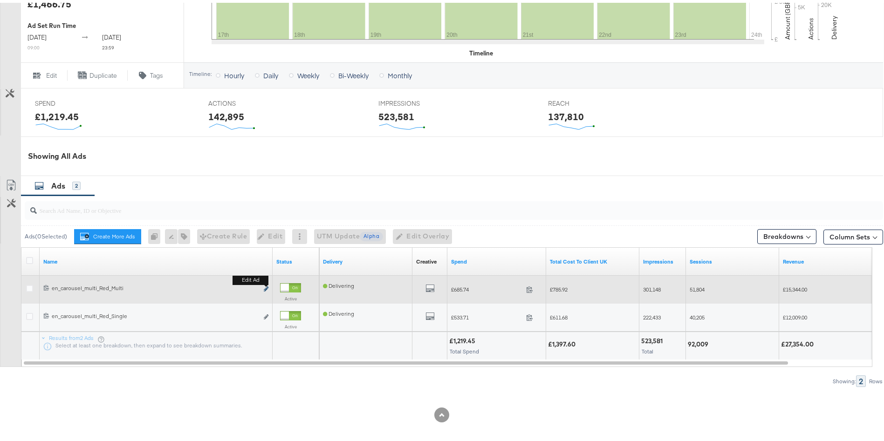
click at [264, 287] on button "Edit ad" at bounding box center [266, 287] width 6 height 10
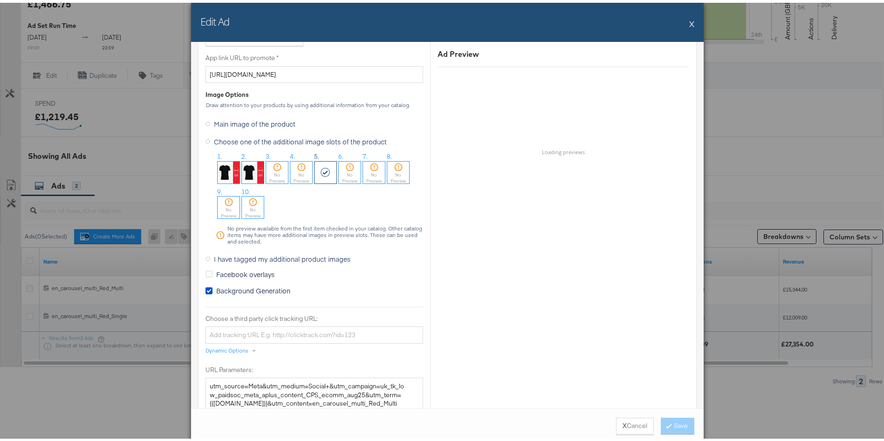
scroll to position [759, 0]
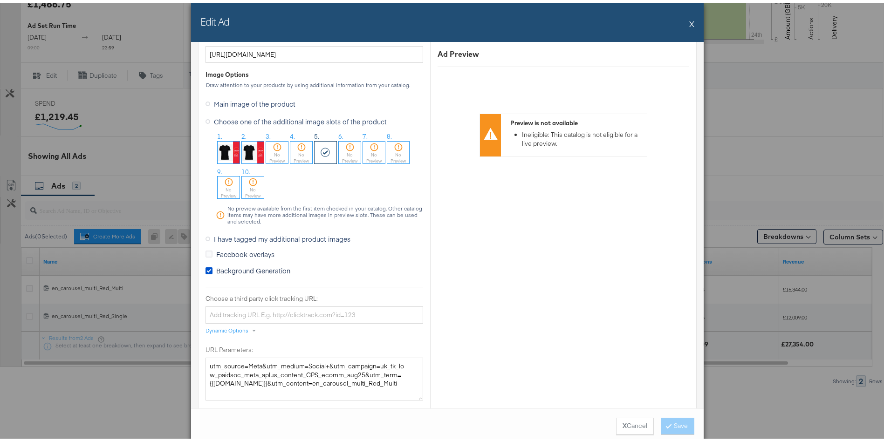
click at [223, 238] on span "I have tagged my additional product images" at bounding box center [282, 236] width 136 height 9
click at [0, 0] on input "I have tagged my additional product images" at bounding box center [0, 0] width 0 height 0
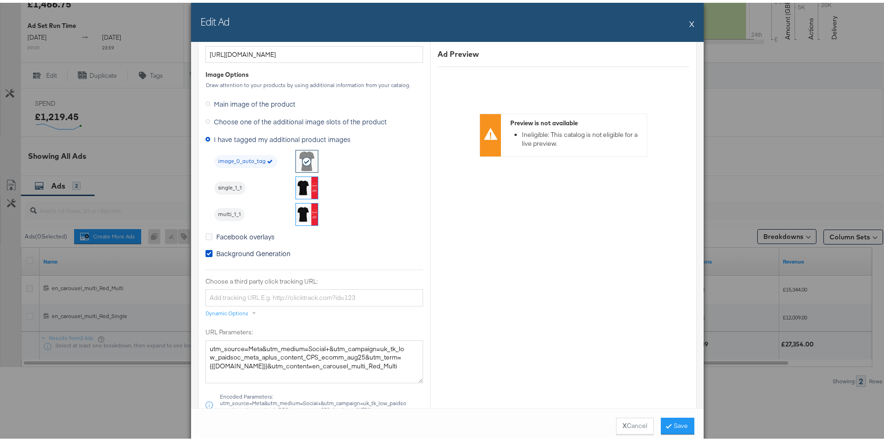
click at [296, 182] on img at bounding box center [307, 185] width 22 height 22
click at [675, 420] on button "Save" at bounding box center [678, 423] width 34 height 17
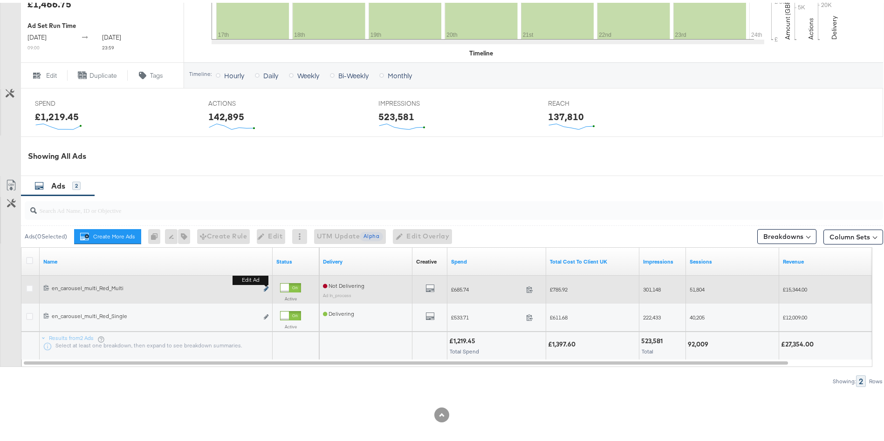
click at [266, 286] on icon "link" at bounding box center [266, 286] width 5 height 5
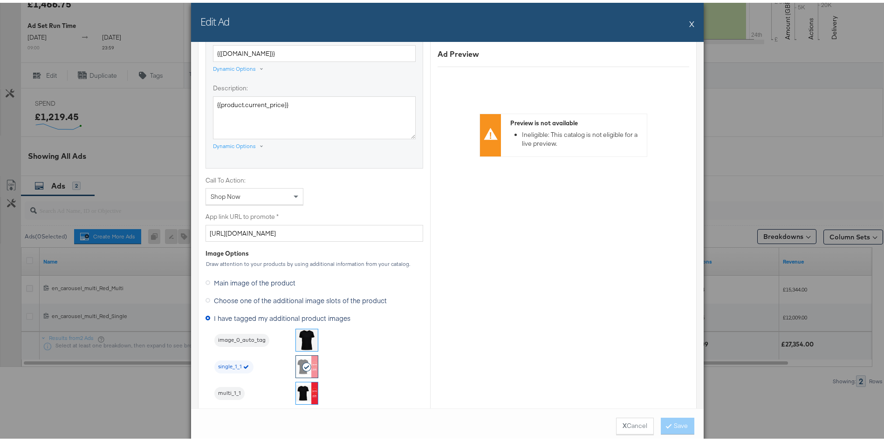
scroll to position [713, 0]
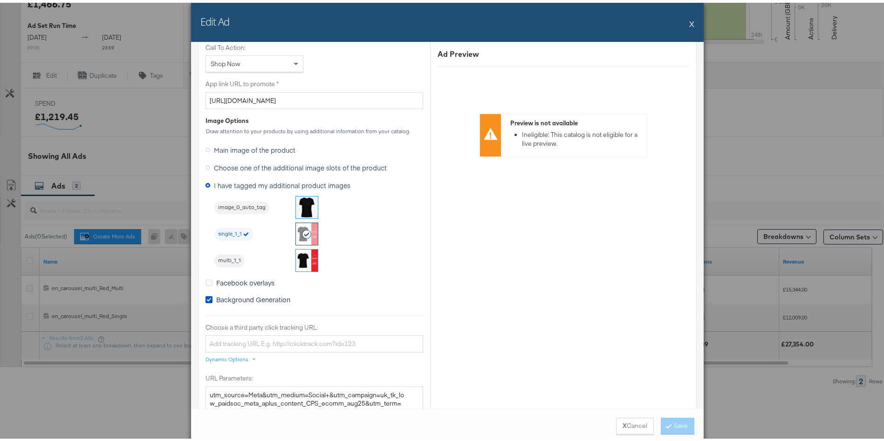
click at [300, 258] on img at bounding box center [307, 258] width 22 height 22
click at [673, 424] on button "Save" at bounding box center [678, 423] width 34 height 17
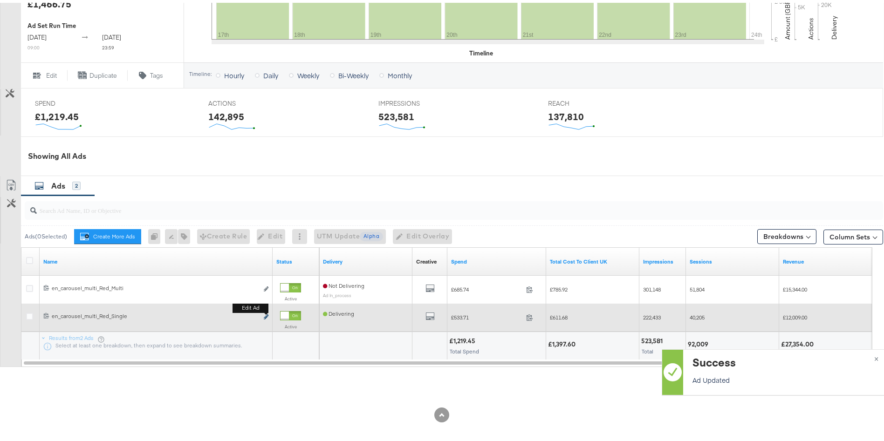
click at [265, 312] on button "Edit ad" at bounding box center [266, 315] width 6 height 10
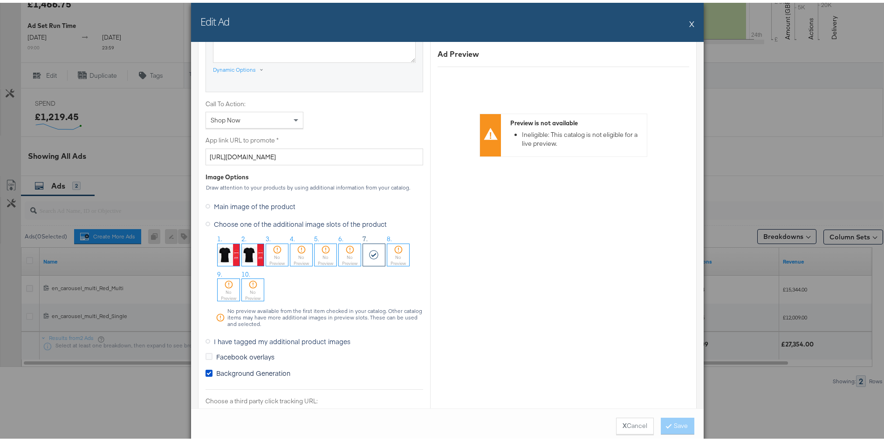
scroll to position [718, 0]
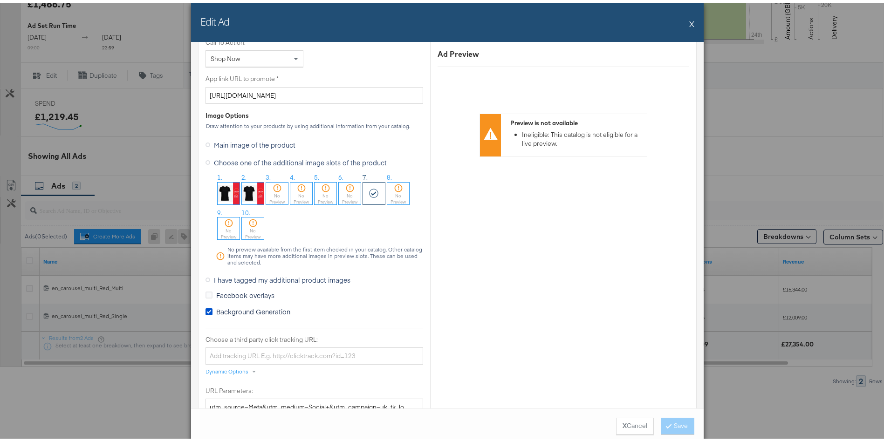
click at [302, 277] on span "I have tagged my additional product images" at bounding box center [282, 277] width 136 height 9
click at [0, 0] on input "I have tagged my additional product images" at bounding box center [0, 0] width 0 height 0
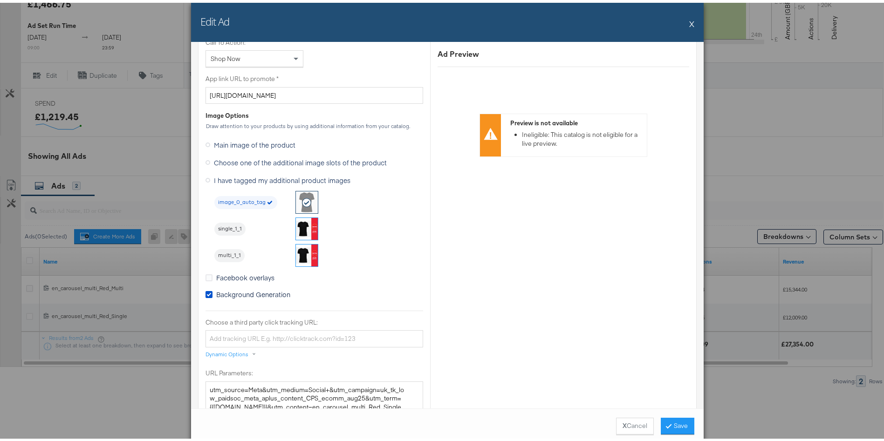
click at [299, 220] on img at bounding box center [307, 226] width 22 height 22
click at [675, 425] on button "Save" at bounding box center [678, 423] width 34 height 17
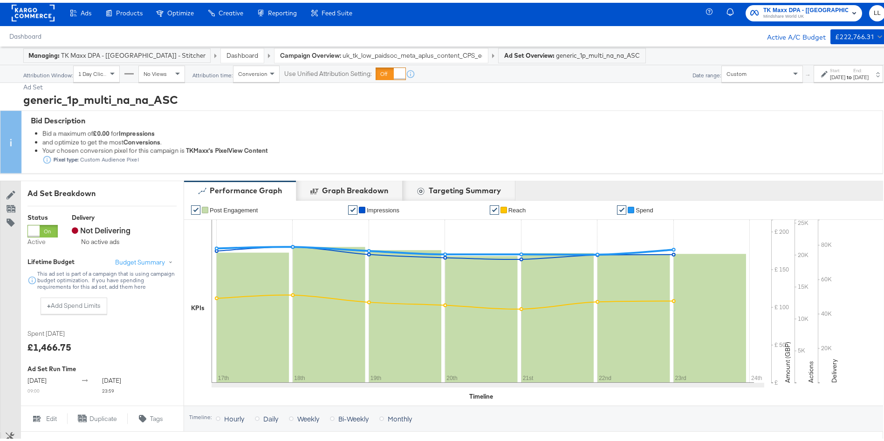
scroll to position [0, 0]
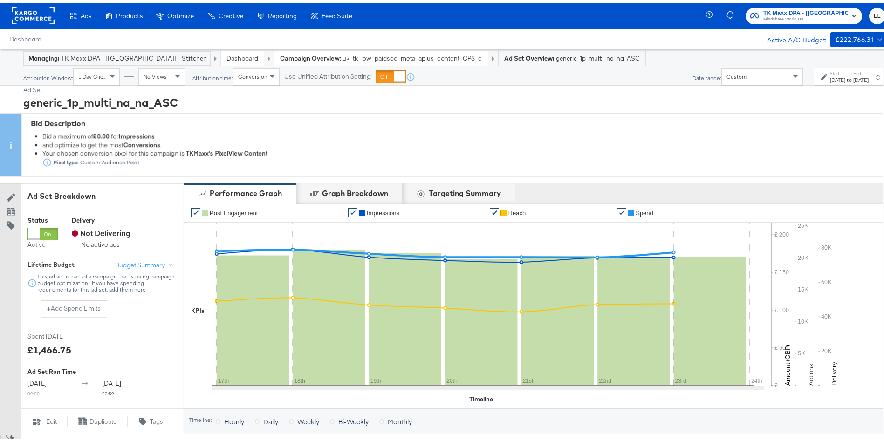
click at [226, 57] on link "Dashboard" at bounding box center [242, 55] width 32 height 8
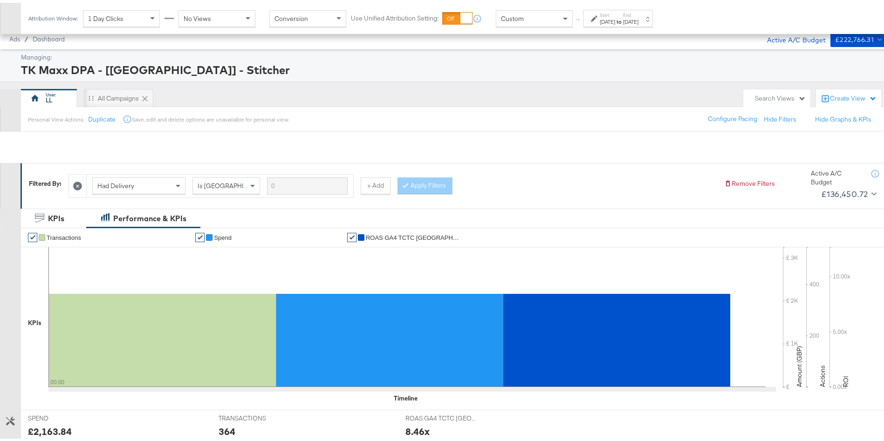
scroll to position [287, 0]
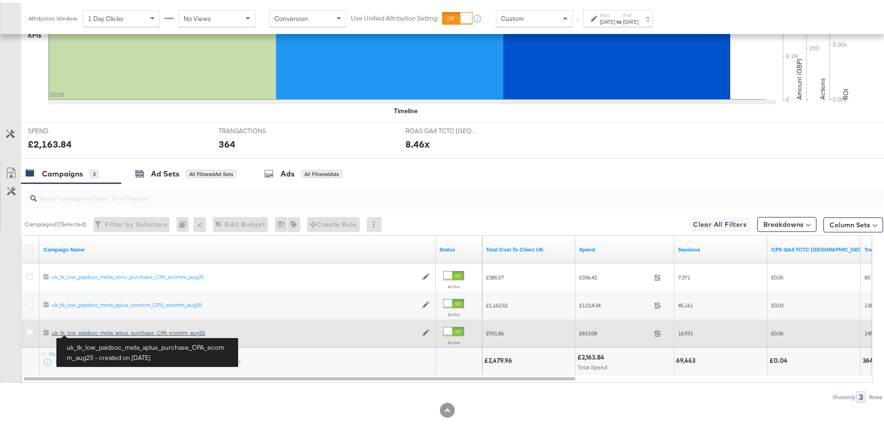
click at [91, 331] on div "uk_tk_low_paidsoc_meta_aplus_purchase_CPA_ecomm_aug25 uk_tk_low_paidsoc_meta_ap…" at bounding box center [235, 330] width 366 height 7
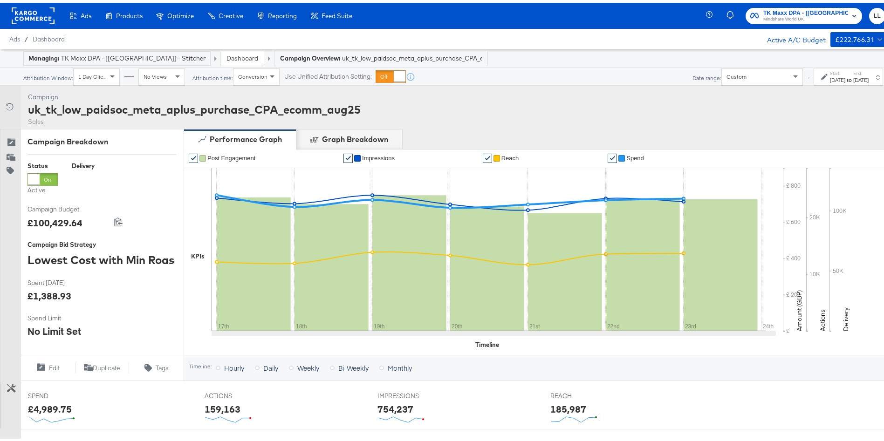
scroll to position [265, 0]
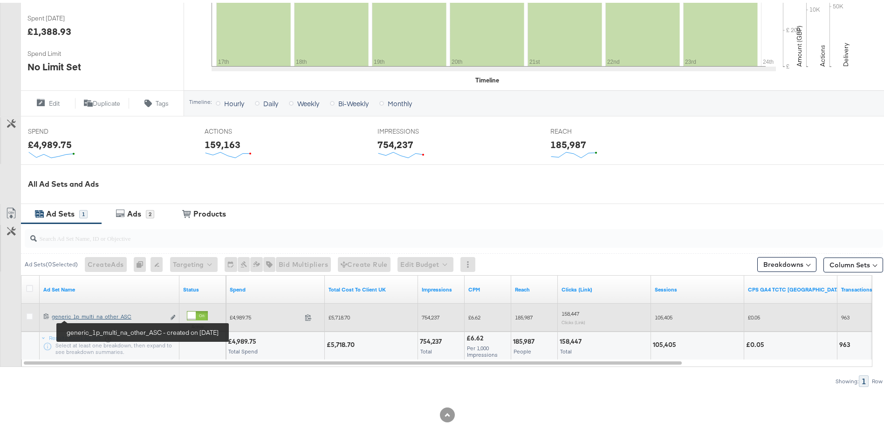
click at [89, 316] on div "generic_1p_multi_na_other_ASC generic_1p_multi_na_other_ASC" at bounding box center [108, 313] width 113 height 7
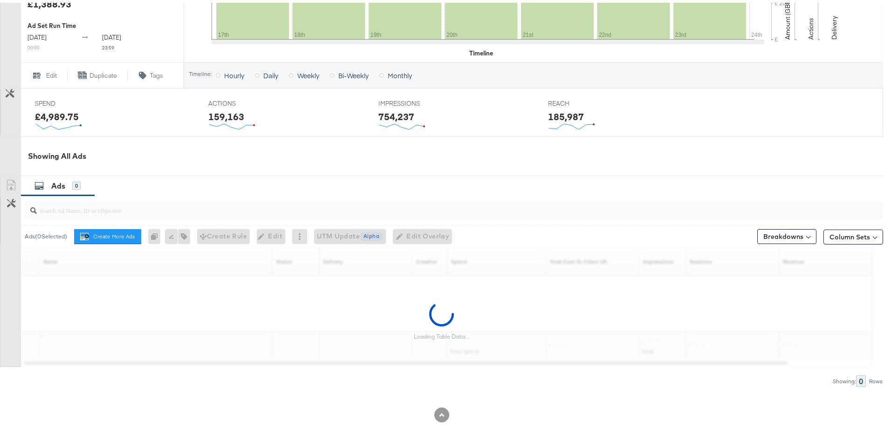
scroll to position [347, 0]
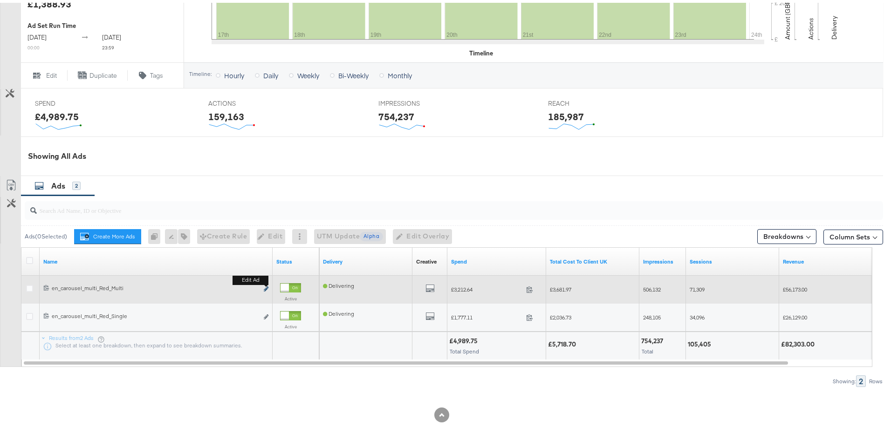
click at [266, 289] on icon "link" at bounding box center [266, 286] width 5 height 5
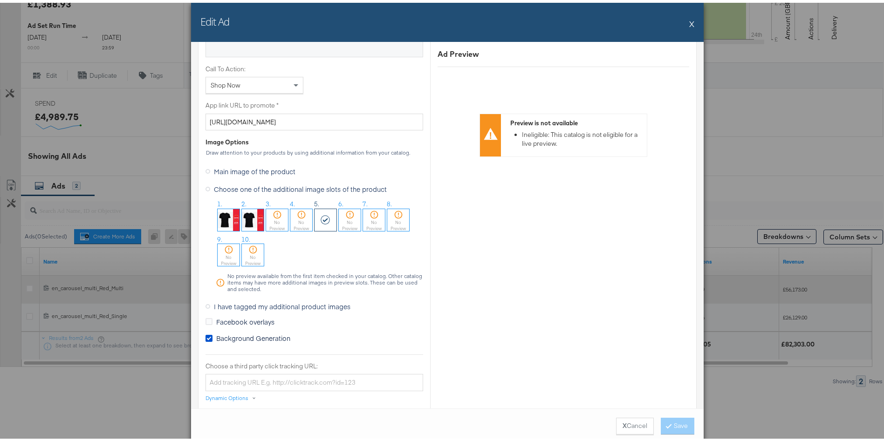
scroll to position [692, 0]
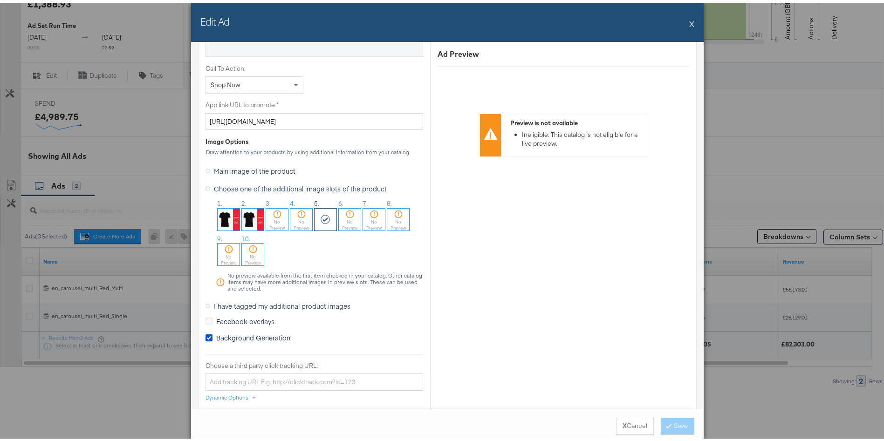
click at [239, 302] on span "I have tagged my additional product images" at bounding box center [282, 303] width 136 height 9
click at [0, 0] on input "I have tagged my additional product images" at bounding box center [0, 0] width 0 height 0
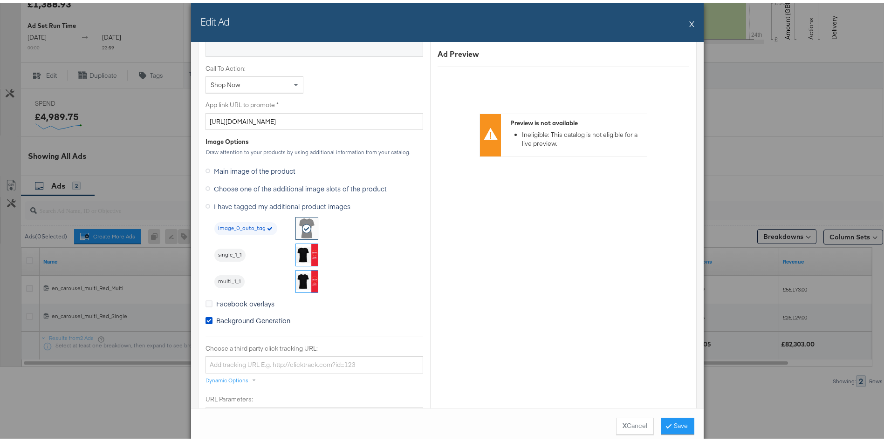
click at [304, 278] on img at bounding box center [307, 279] width 22 height 22
click at [683, 422] on button "Save" at bounding box center [678, 423] width 34 height 17
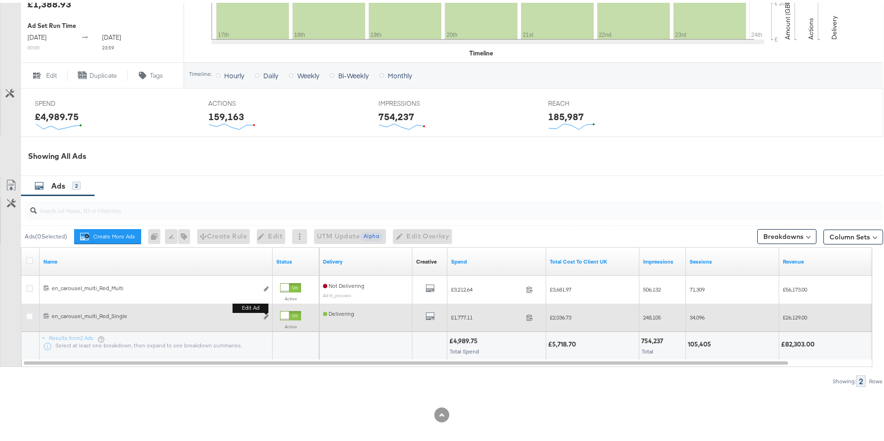
click at [263, 320] on div "Edit ad" at bounding box center [263, 315] width 11 height 10
click at [265, 317] on icon "link" at bounding box center [266, 314] width 5 height 5
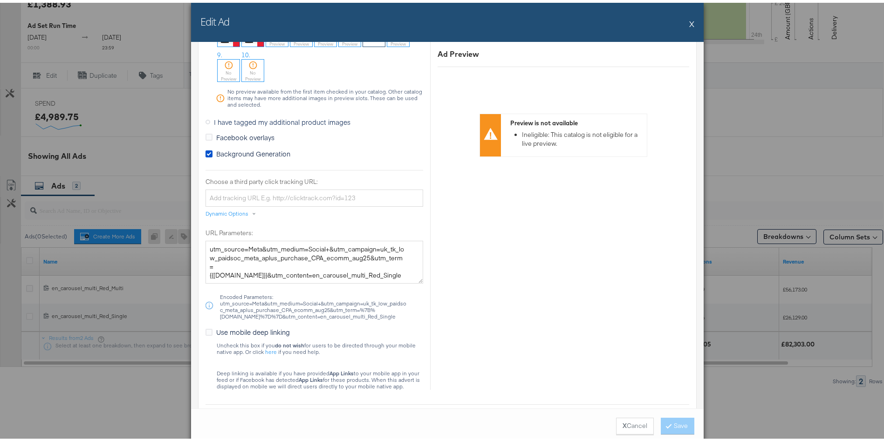
scroll to position [760, 0]
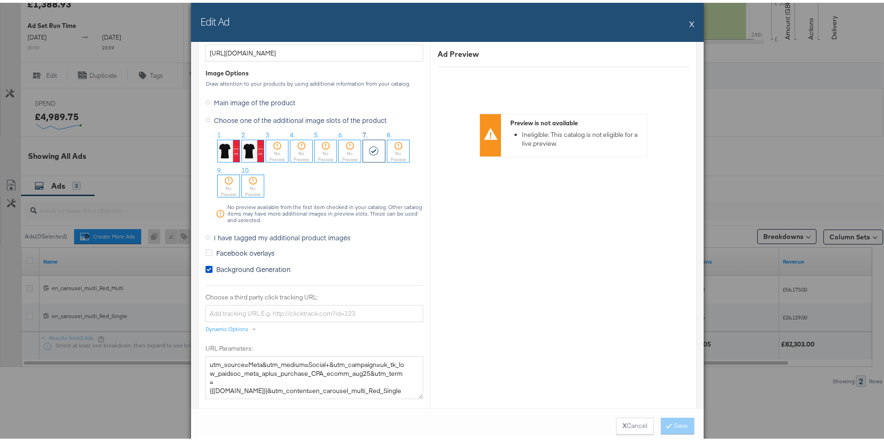
click at [234, 237] on span "I have tagged my additional product images" at bounding box center [282, 234] width 136 height 9
click at [0, 0] on input "I have tagged my additional product images" at bounding box center [0, 0] width 0 height 0
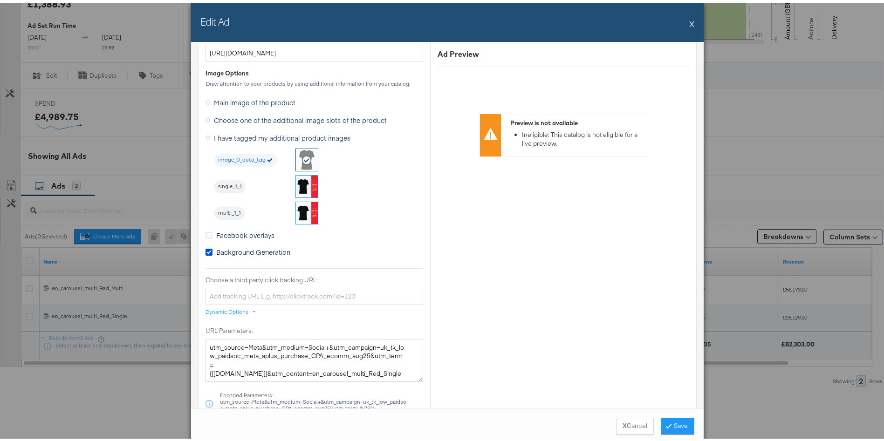
click at [285, 180] on li "single_1_1" at bounding box center [266, 183] width 104 height 23
click at [296, 182] on img at bounding box center [307, 184] width 22 height 22
click at [667, 423] on icon at bounding box center [668, 423] width 3 height 6
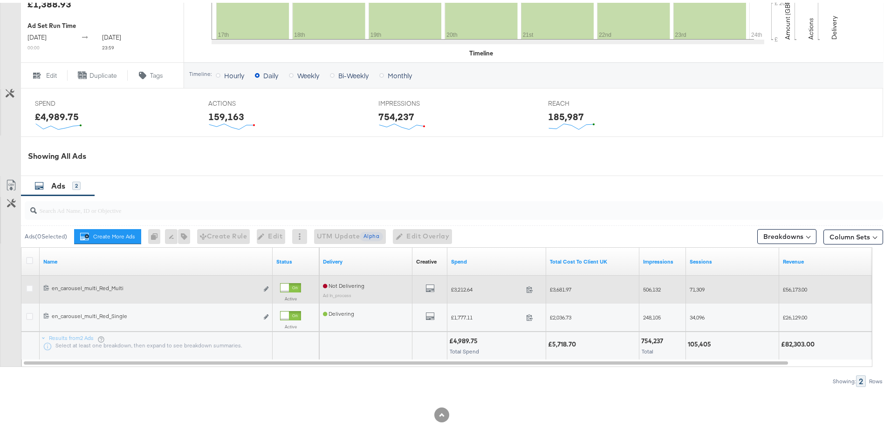
scroll to position [0, 0]
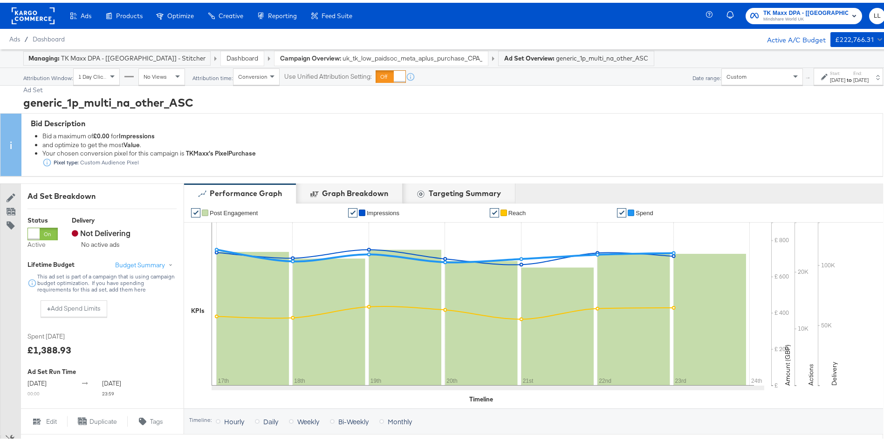
click at [226, 59] on link "Dashboard" at bounding box center [242, 55] width 32 height 8
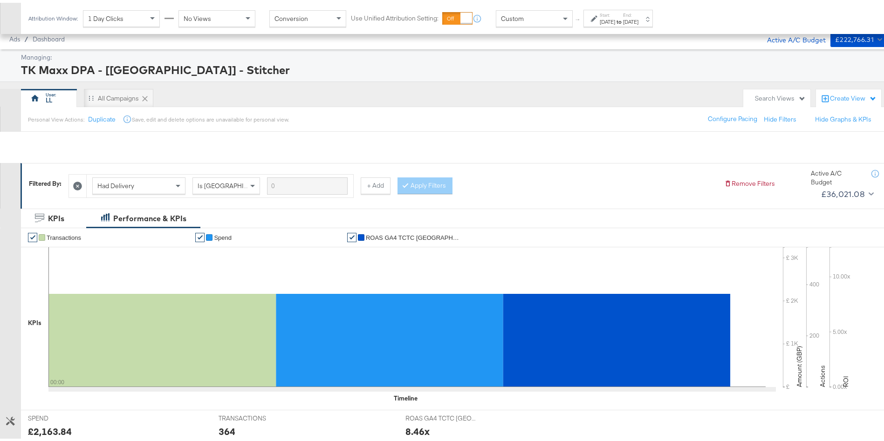
scroll to position [287, 0]
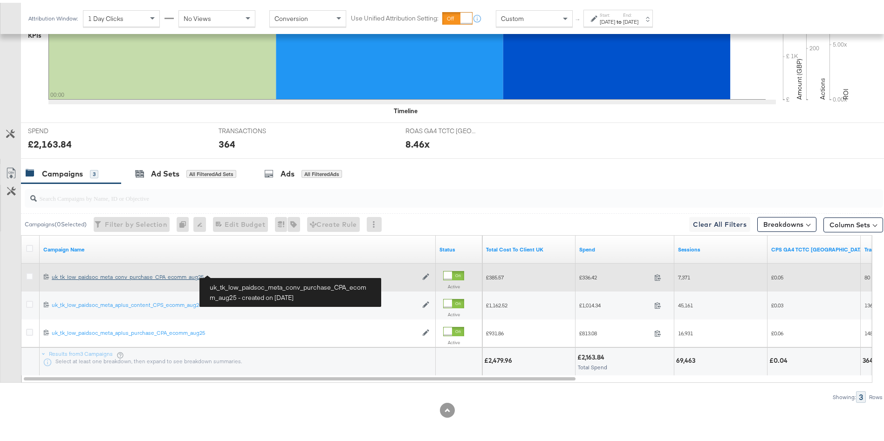
click at [124, 277] on div "uk_tk_low_paidsoc_meta_conv_purchase_CPA_ecomm_aug25 uk_tk_low_paidsoc_meta_con…" at bounding box center [235, 274] width 366 height 7
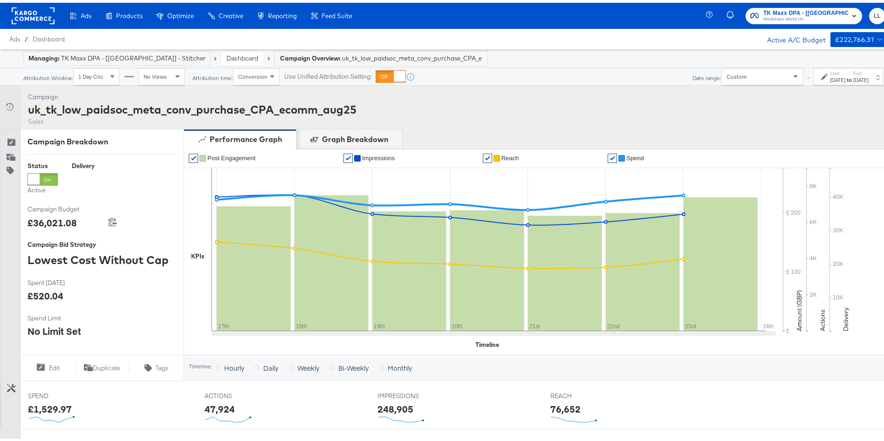
scroll to position [348, 0]
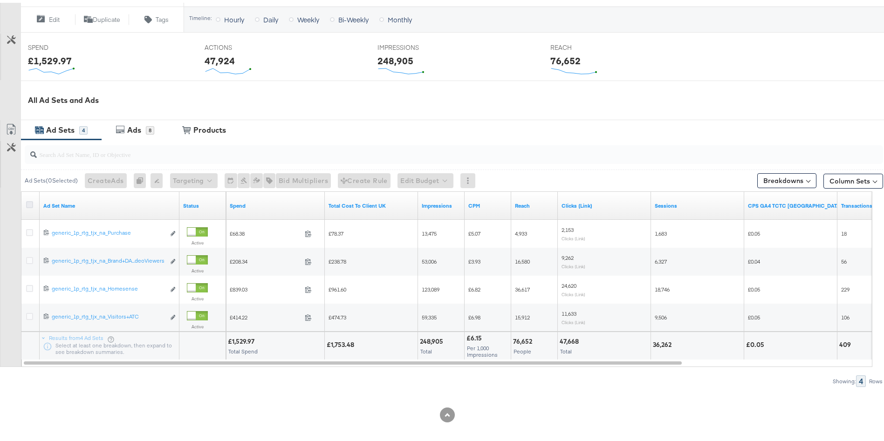
click at [26, 202] on icon at bounding box center [29, 201] width 7 height 7
click at [0, 0] on input "checkbox" at bounding box center [0, 0] width 0 height 0
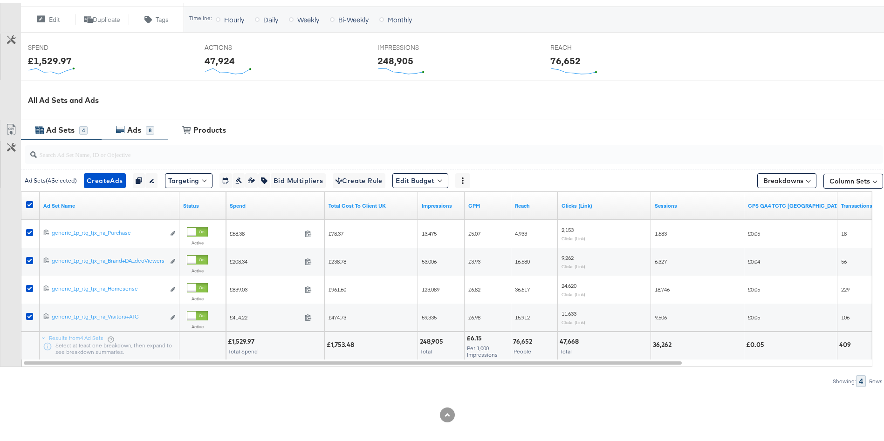
click at [133, 126] on div "Ads" at bounding box center [134, 127] width 14 height 11
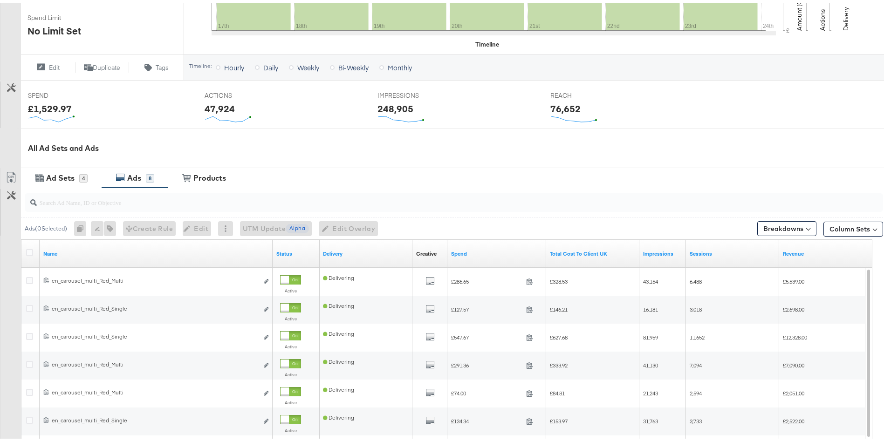
scroll to position [338, 0]
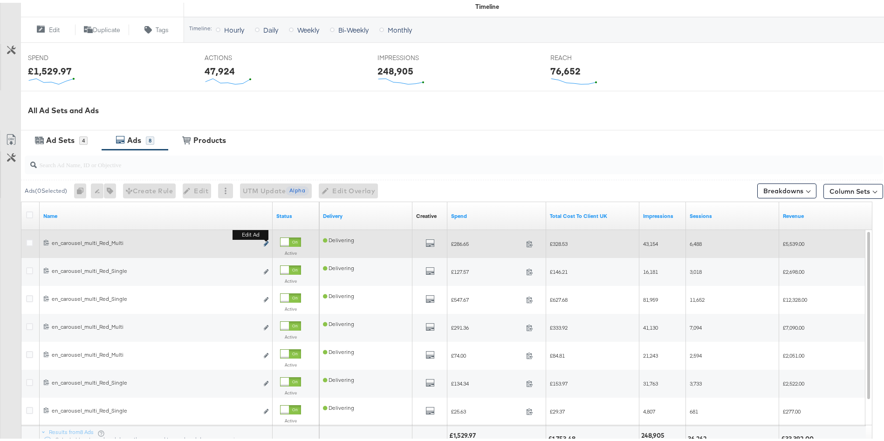
click at [264, 240] on icon "link" at bounding box center [266, 241] width 5 height 5
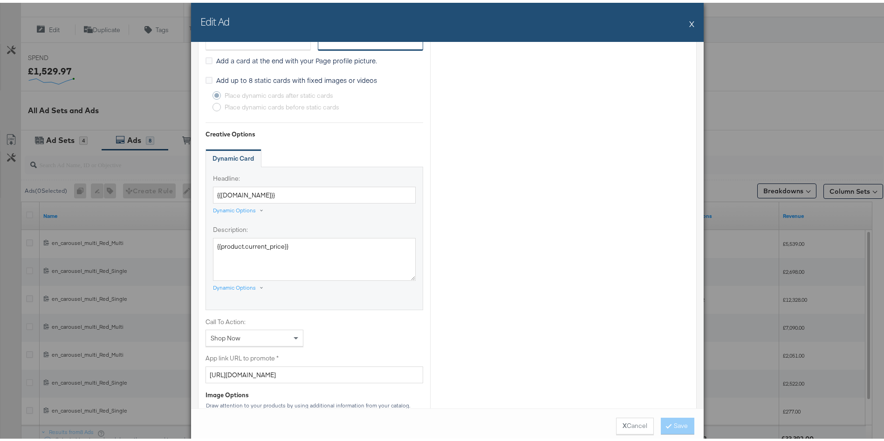
scroll to position [699, 0]
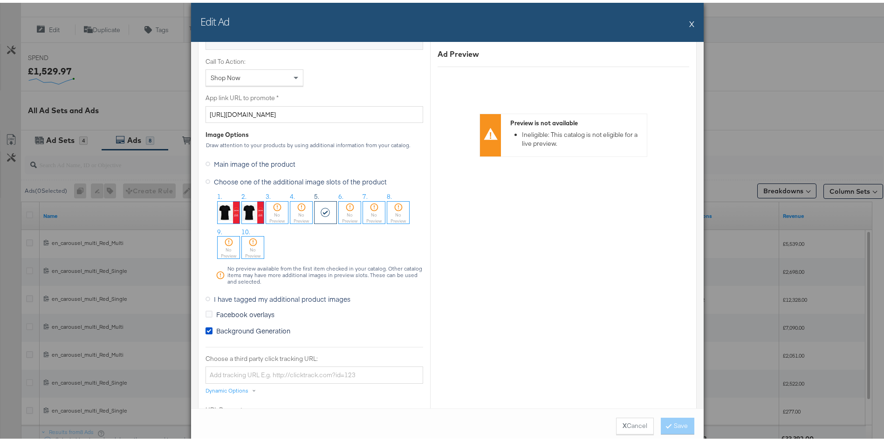
click at [218, 293] on span "I have tagged my additional product images" at bounding box center [282, 296] width 136 height 9
click at [0, 0] on input "I have tagged my additional product images" at bounding box center [0, 0] width 0 height 0
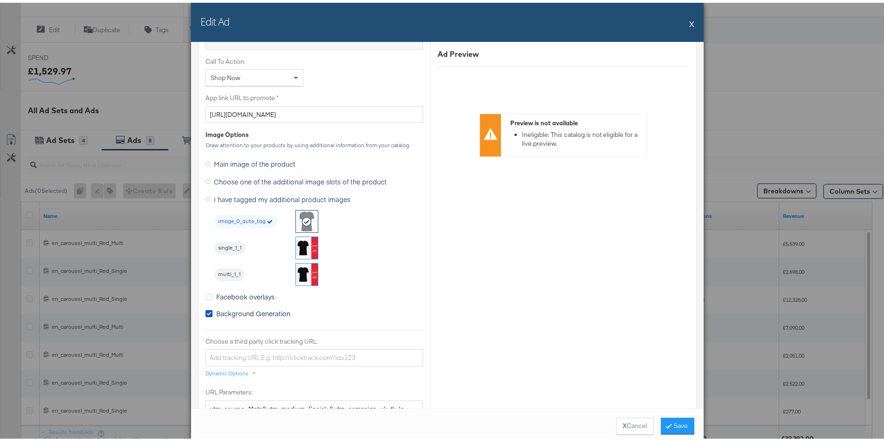
click at [301, 273] on img at bounding box center [307, 272] width 22 height 22
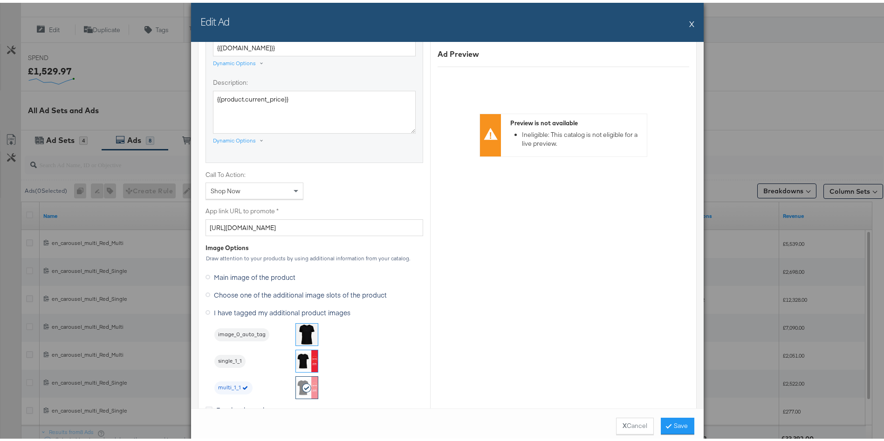
scroll to position [732, 0]
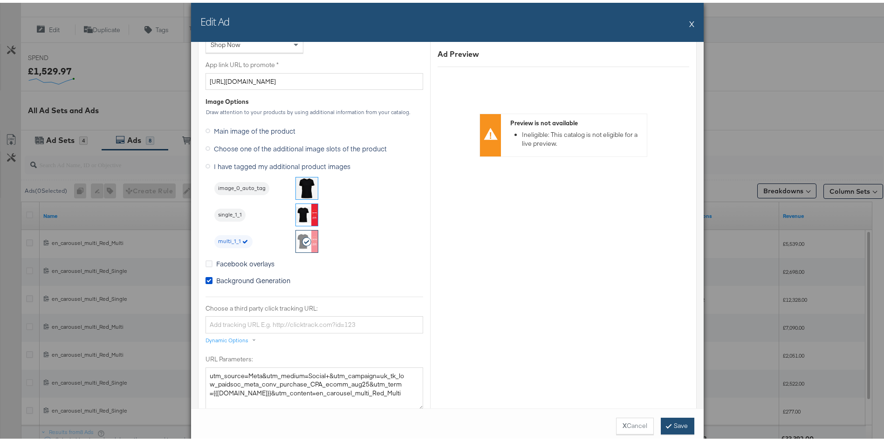
click at [675, 420] on button "Save" at bounding box center [678, 423] width 34 height 17
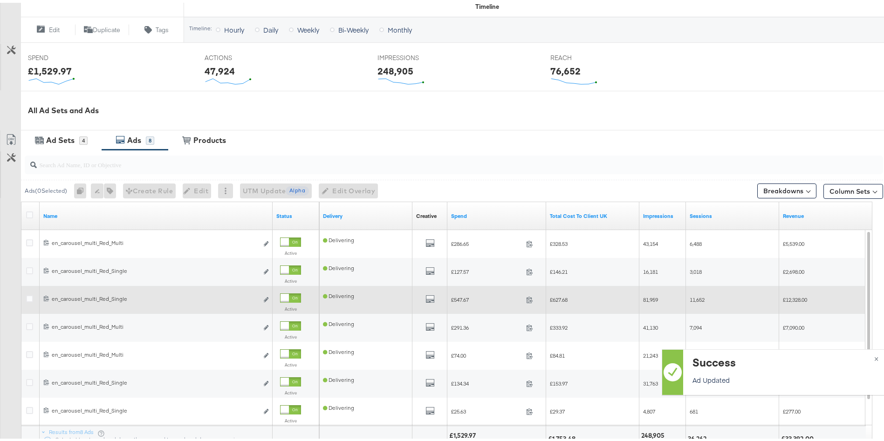
scroll to position [318, 0]
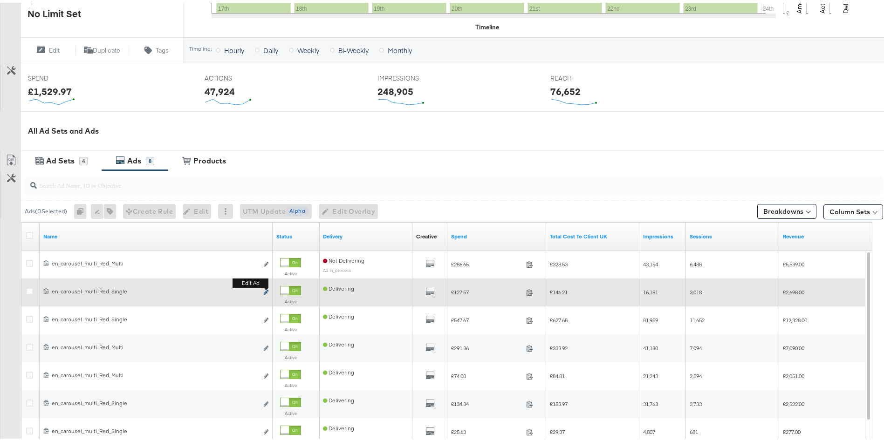
click at [266, 290] on icon "link" at bounding box center [266, 289] width 5 height 5
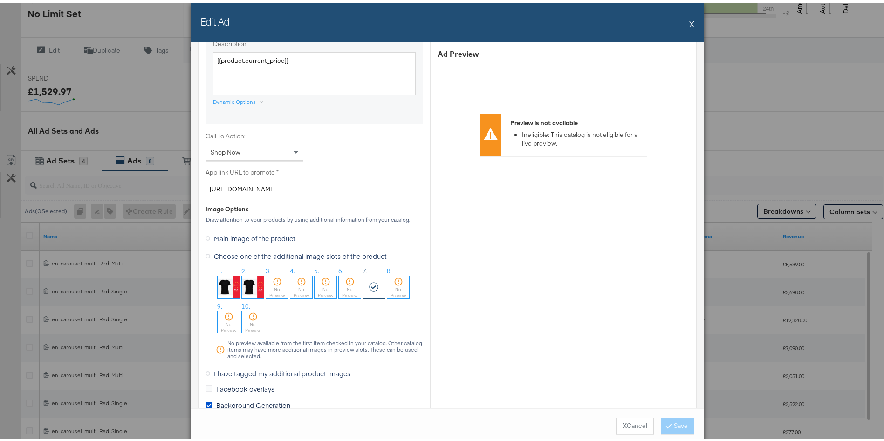
scroll to position [625, 0]
click at [288, 367] on span "I have tagged my additional product images" at bounding box center [282, 370] width 136 height 9
click at [0, 0] on input "I have tagged my additional product images" at bounding box center [0, 0] width 0 height 0
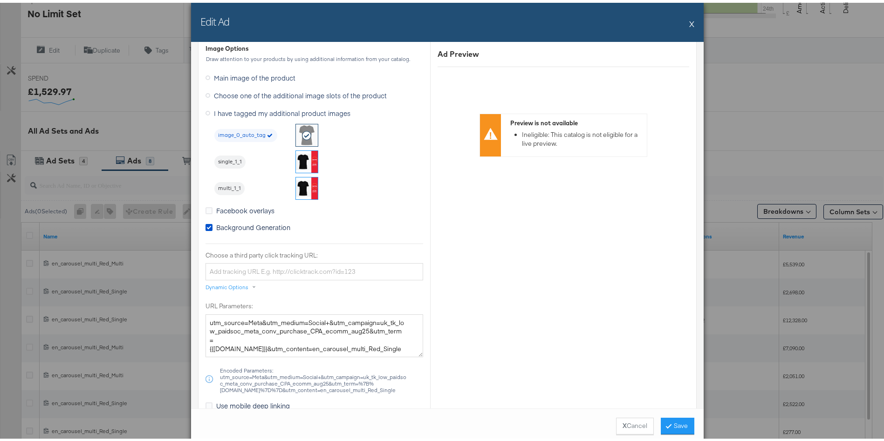
scroll to position [785, 0]
click at [300, 161] on img at bounding box center [307, 159] width 22 height 22
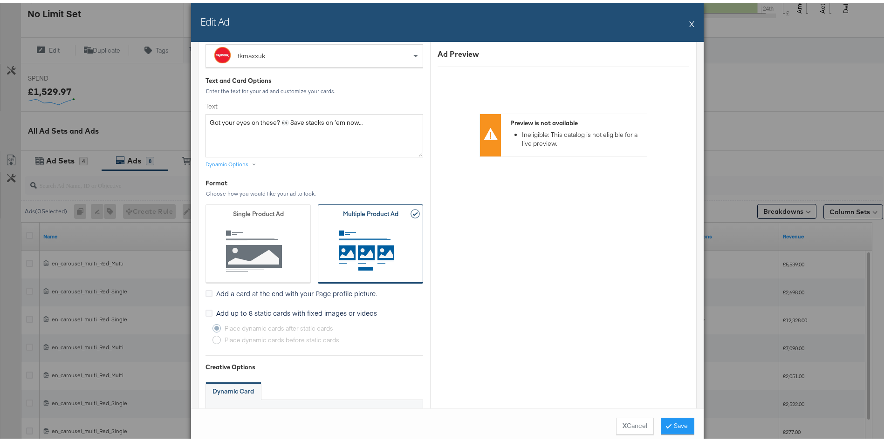
scroll to position [0, 0]
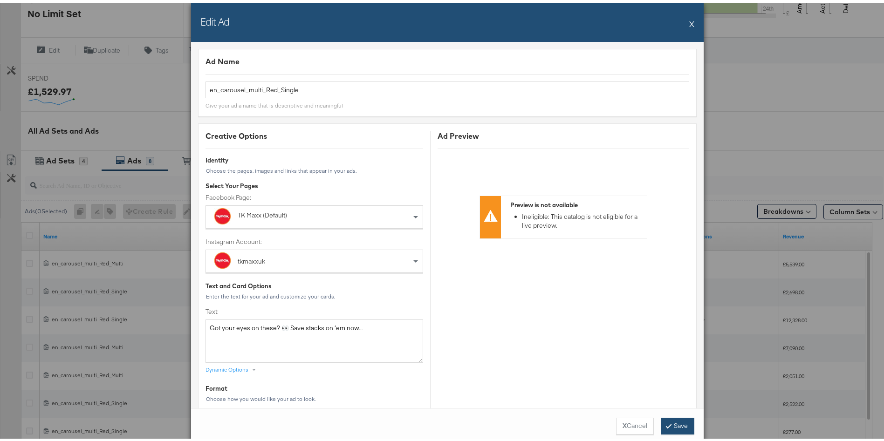
click at [678, 421] on button "Save" at bounding box center [678, 423] width 34 height 17
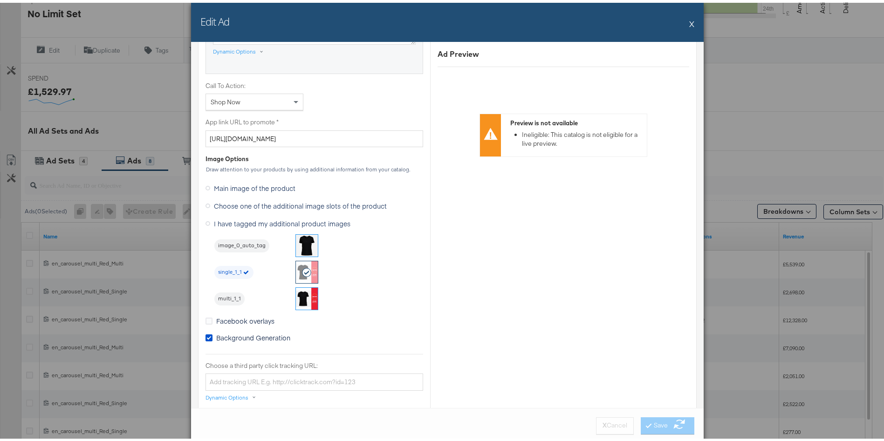
scroll to position [677, 0]
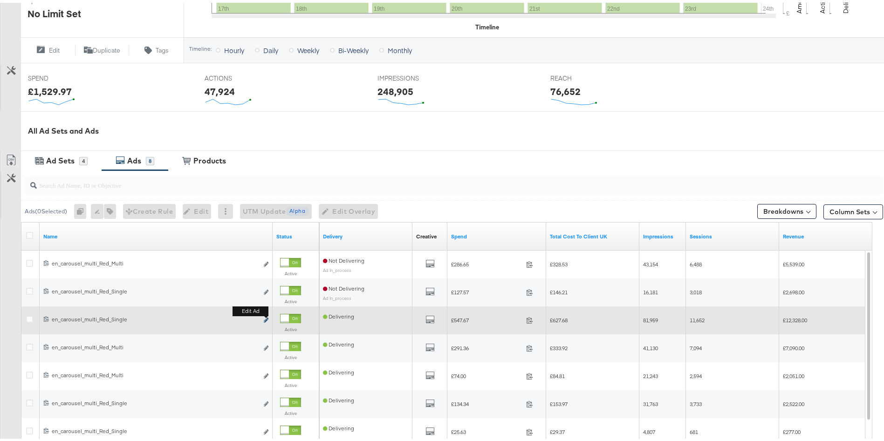
click at [265, 318] on icon "link" at bounding box center [266, 317] width 5 height 5
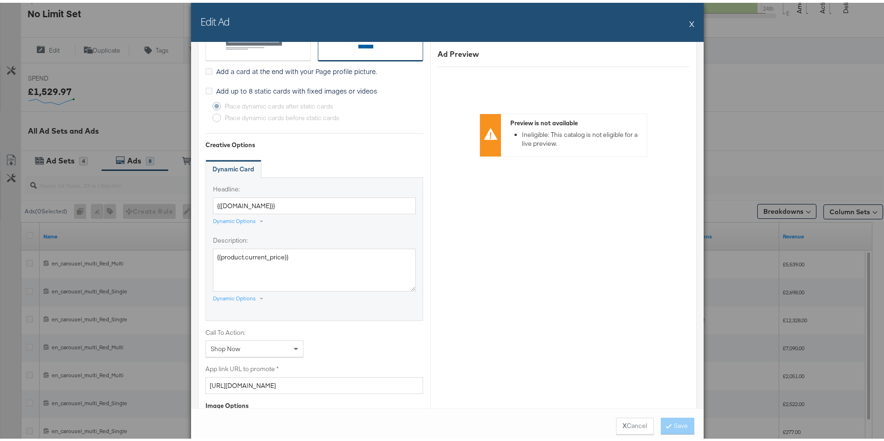
scroll to position [746, 0]
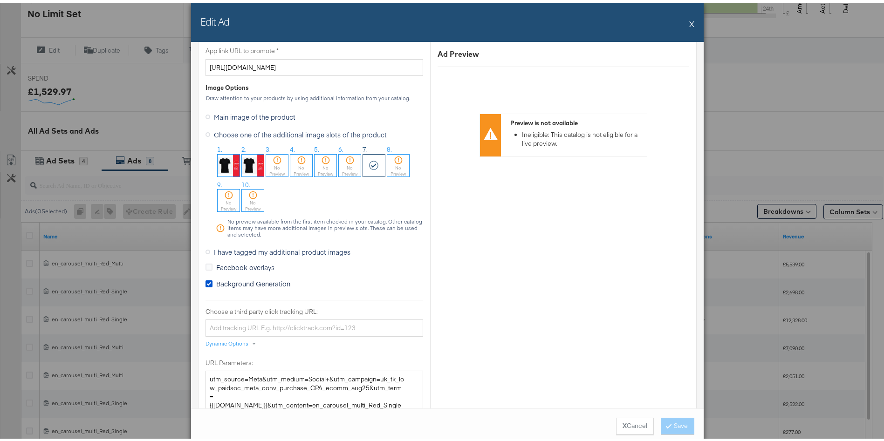
click at [258, 250] on span "I have tagged my additional product images" at bounding box center [282, 249] width 136 height 9
click at [0, 0] on input "I have tagged my additional product images" at bounding box center [0, 0] width 0 height 0
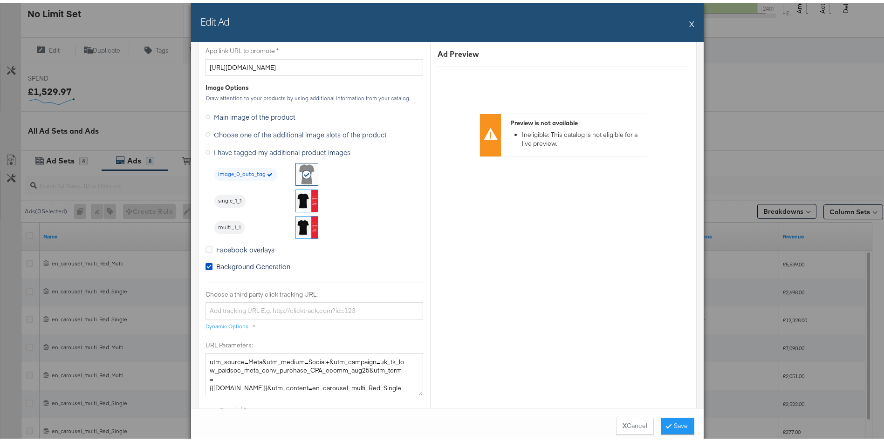
click at [307, 208] on img at bounding box center [307, 198] width 22 height 22
click at [686, 426] on button "Save" at bounding box center [678, 423] width 34 height 17
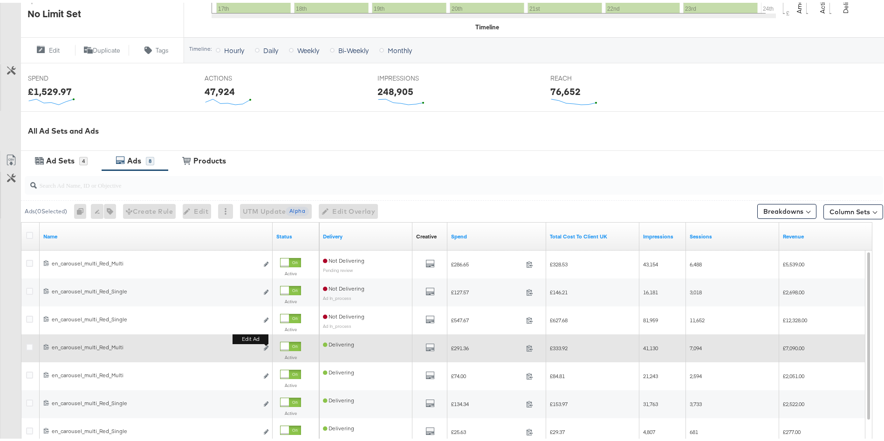
click at [263, 346] on div "Edit ad" at bounding box center [263, 346] width 11 height 10
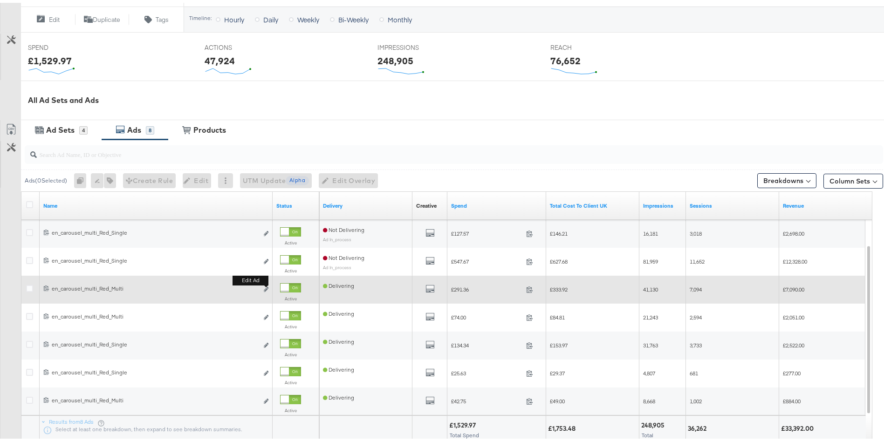
scroll to position [359, 0]
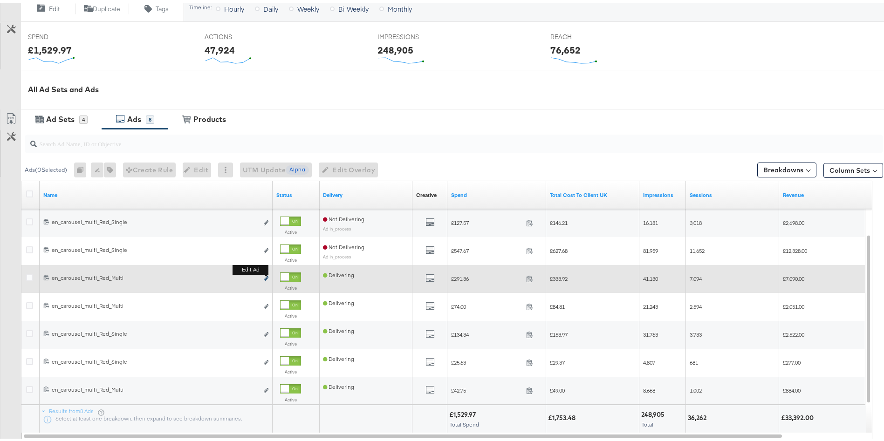
click at [266, 276] on icon "link" at bounding box center [266, 275] width 5 height 5
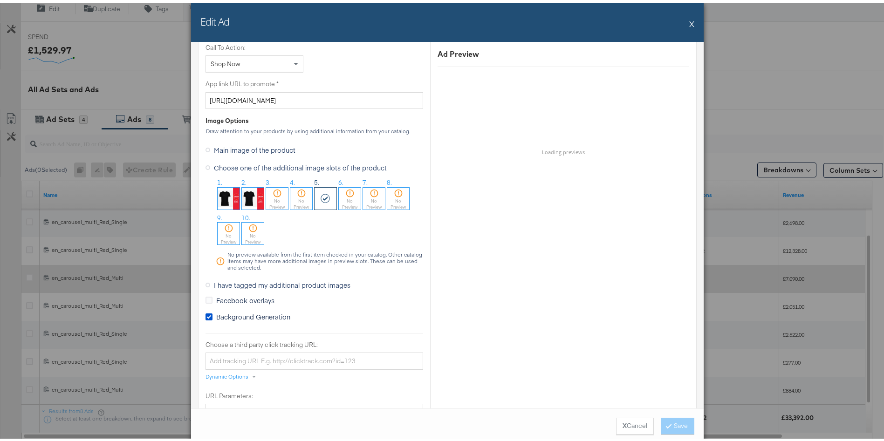
scroll to position [709, 0]
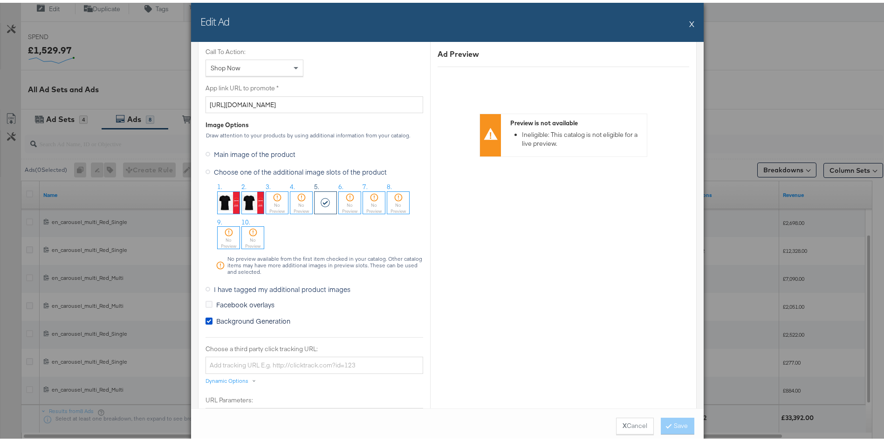
click at [250, 291] on span "I have tagged my additional product images" at bounding box center [282, 286] width 136 height 9
click at [0, 0] on input "I have tagged my additional product images" at bounding box center [0, 0] width 0 height 0
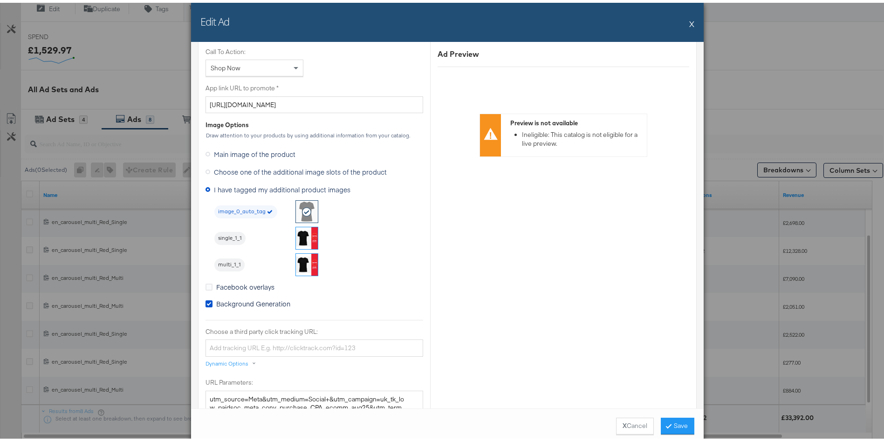
click at [304, 261] on img at bounding box center [307, 262] width 22 height 22
click at [682, 413] on div "X Cancel Save" at bounding box center [447, 423] width 512 height 35
click at [678, 417] on button "Save" at bounding box center [678, 423] width 34 height 17
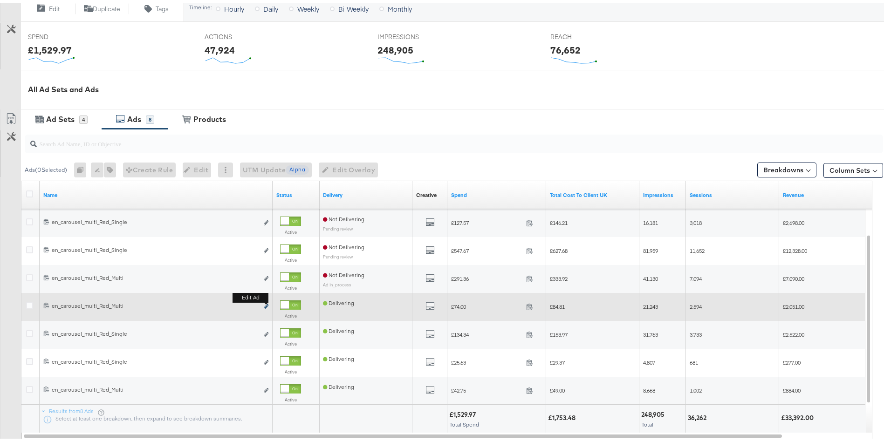
click at [267, 304] on icon "link" at bounding box center [266, 303] width 5 height 5
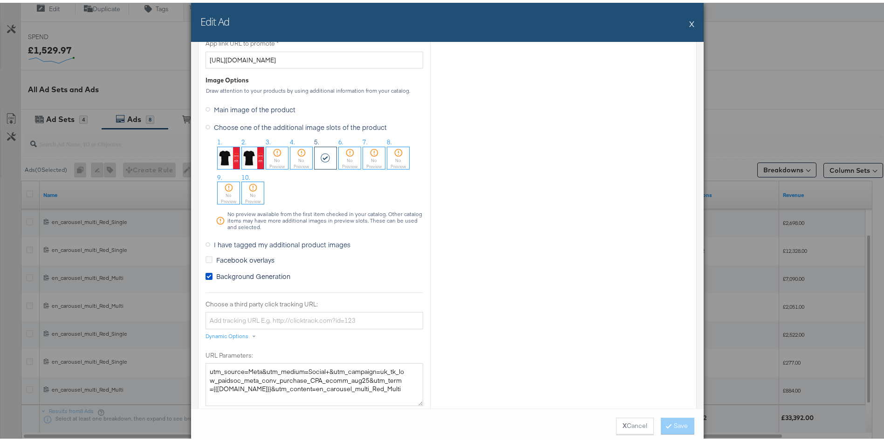
scroll to position [760, 0]
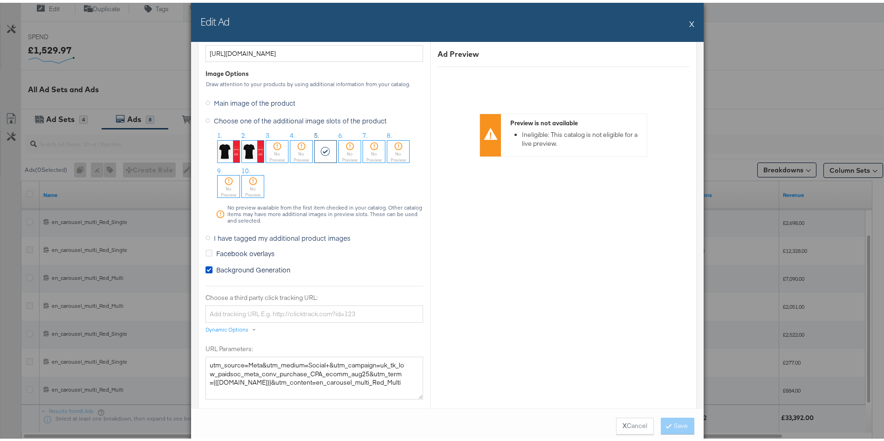
click at [227, 235] on span "I have tagged my additional product images" at bounding box center [282, 235] width 136 height 9
click at [0, 0] on input "I have tagged my additional product images" at bounding box center [0, 0] width 0 height 0
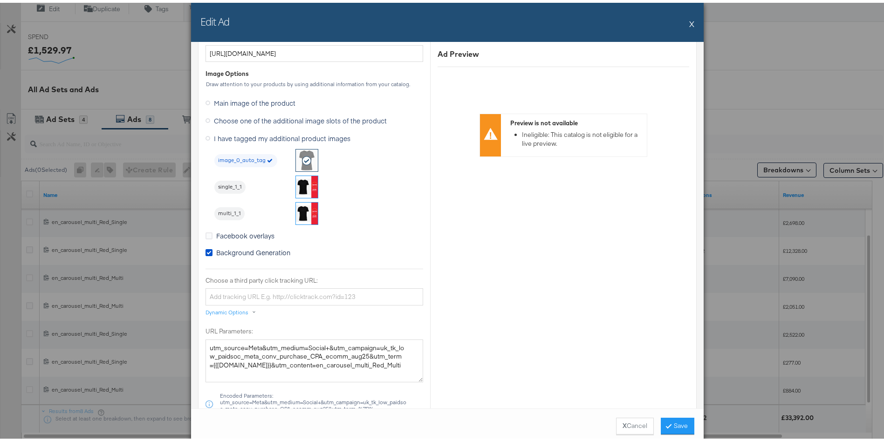
click at [300, 206] on img at bounding box center [307, 211] width 22 height 22
click at [670, 419] on button "Save" at bounding box center [678, 423] width 34 height 17
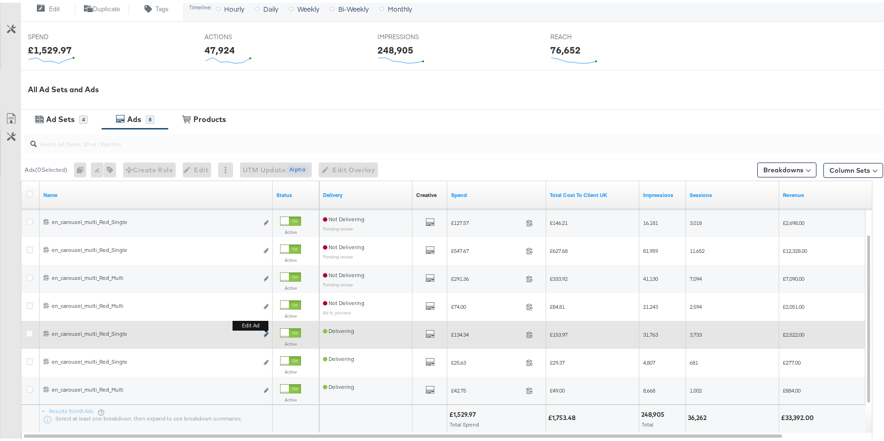
click at [265, 331] on icon "link" at bounding box center [266, 331] width 5 height 5
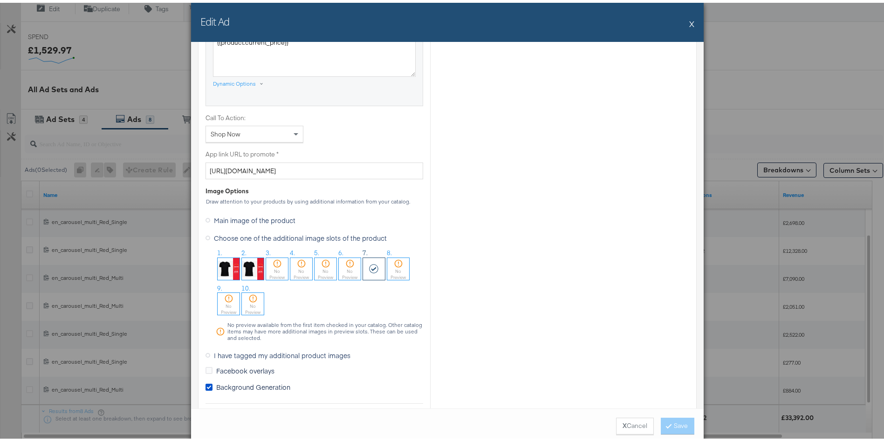
scroll to position [644, 0]
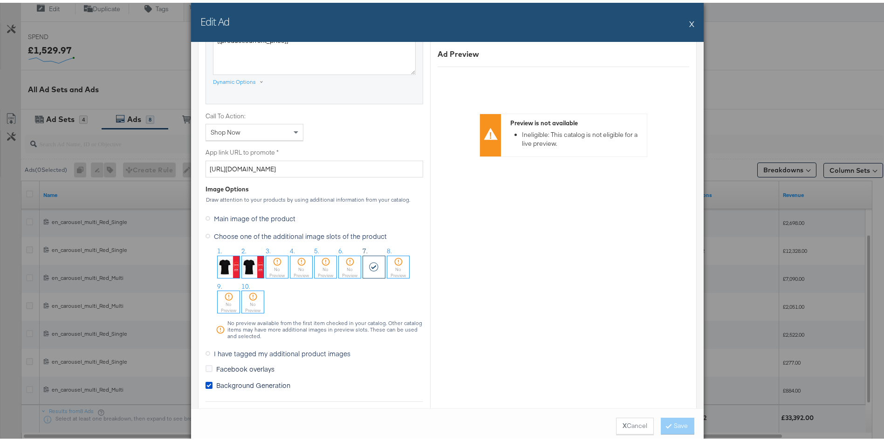
click at [255, 354] on span "I have tagged my additional product images" at bounding box center [282, 350] width 136 height 9
click at [0, 0] on input "I have tagged my additional product images" at bounding box center [0, 0] width 0 height 0
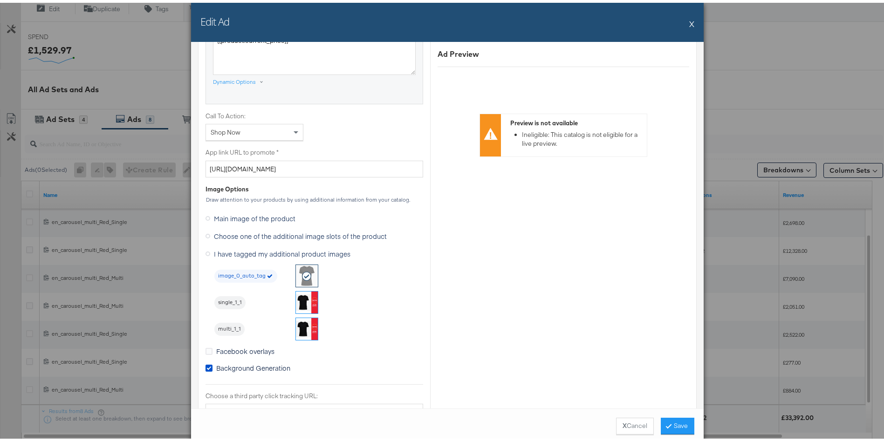
click at [303, 294] on img at bounding box center [307, 300] width 22 height 22
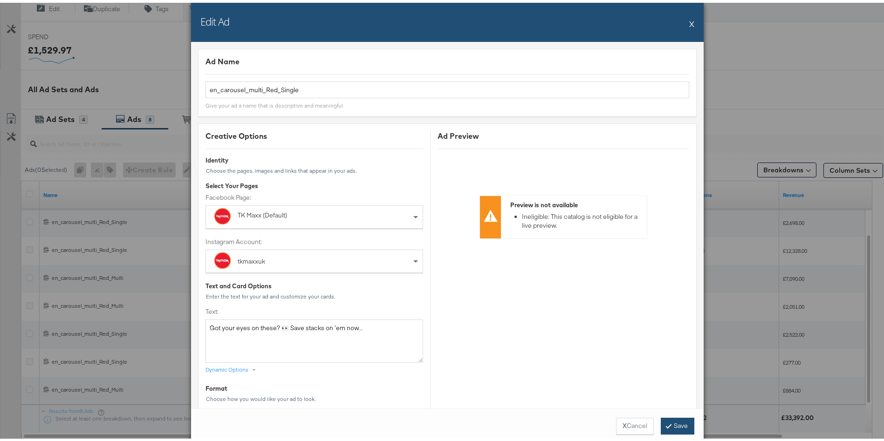
click at [672, 422] on button "Save" at bounding box center [678, 423] width 34 height 17
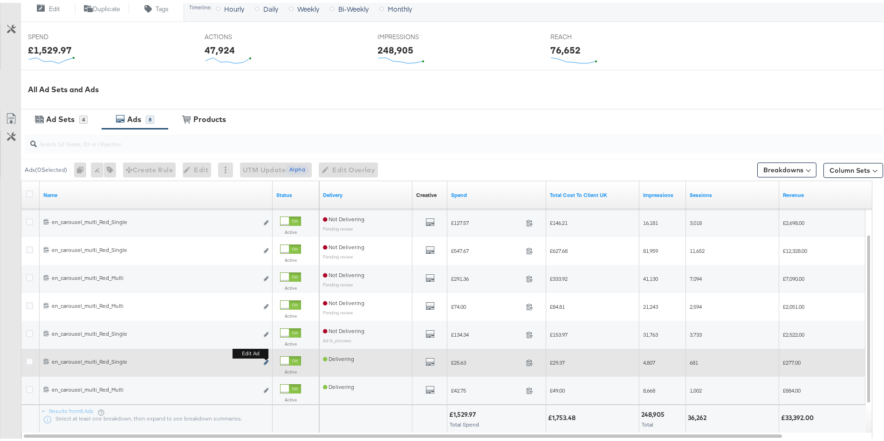
click at [267, 360] on icon "link" at bounding box center [266, 359] width 5 height 5
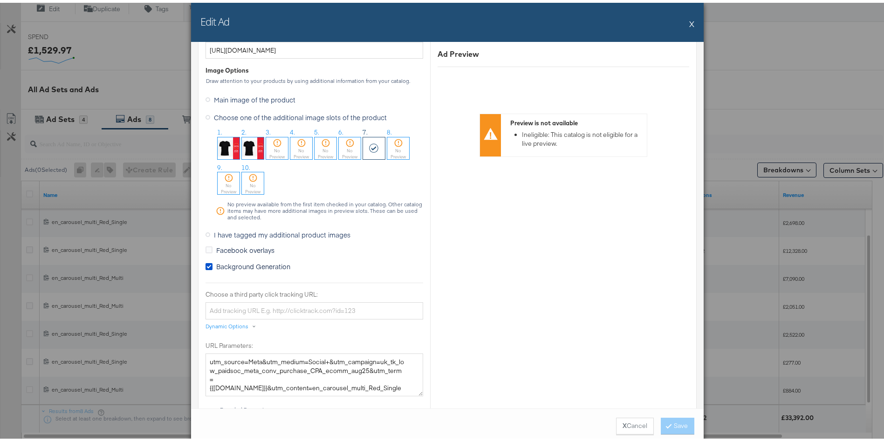
scroll to position [762, 0]
click at [252, 230] on span "I have tagged my additional product images" at bounding box center [282, 232] width 136 height 9
click at [0, 0] on input "I have tagged my additional product images" at bounding box center [0, 0] width 0 height 0
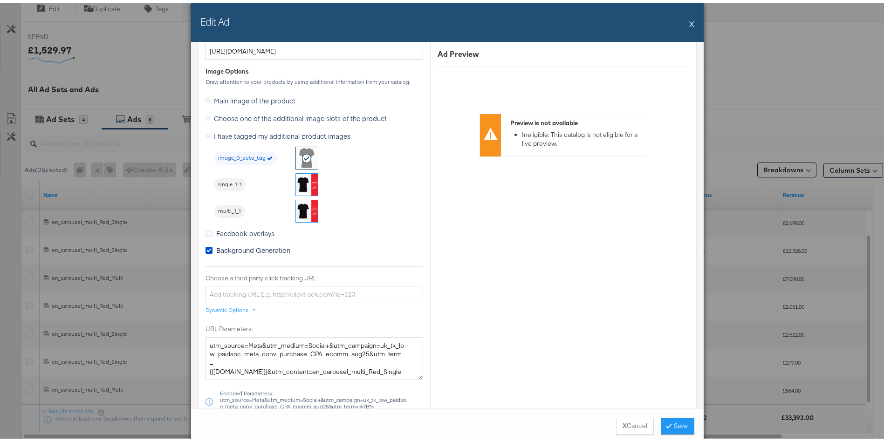
click at [304, 178] on img at bounding box center [307, 182] width 22 height 22
click at [669, 419] on button "Save" at bounding box center [678, 423] width 34 height 17
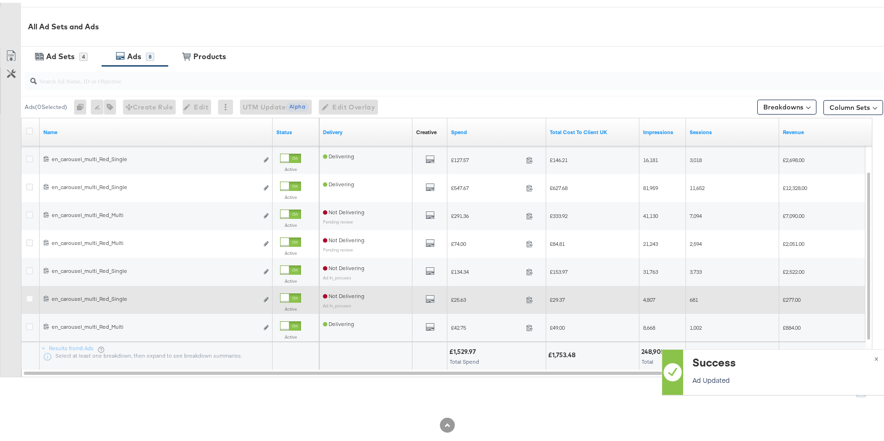
scroll to position [429, 0]
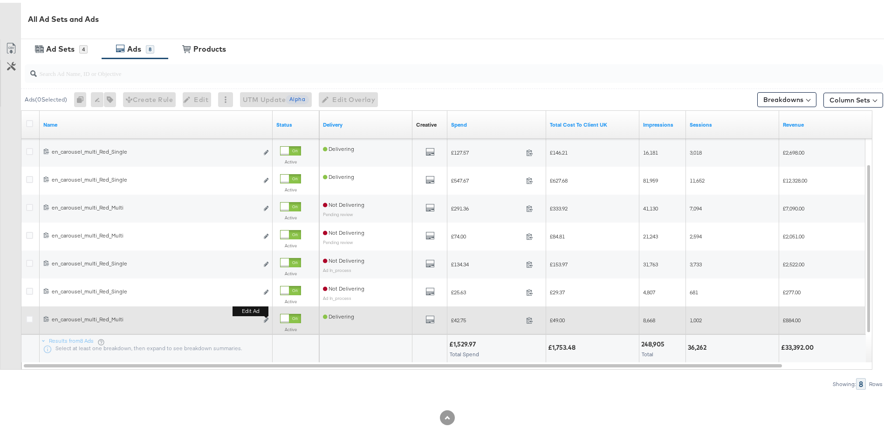
click at [263, 320] on div "Edit ad" at bounding box center [263, 318] width 11 height 10
click at [264, 318] on icon "link" at bounding box center [266, 317] width 5 height 5
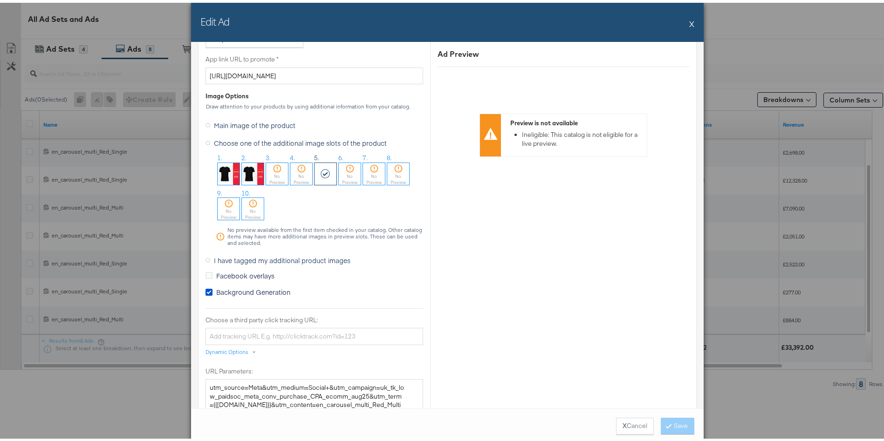
scroll to position [738, 0]
click at [246, 258] on span "I have tagged my additional product images" at bounding box center [282, 256] width 136 height 9
click at [0, 0] on input "I have tagged my additional product images" at bounding box center [0, 0] width 0 height 0
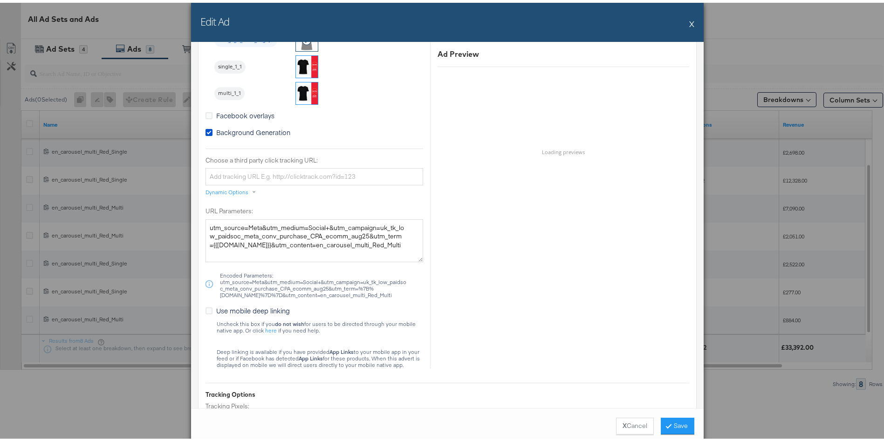
scroll to position [729, 0]
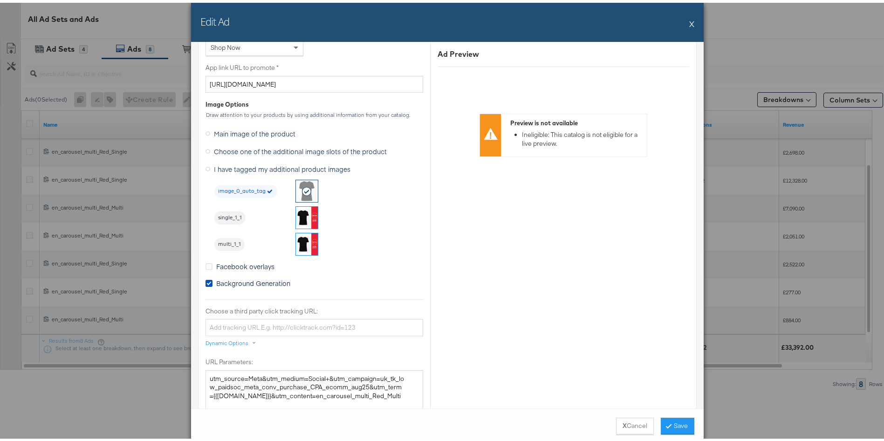
click at [300, 240] on img at bounding box center [307, 242] width 22 height 22
click at [684, 429] on button "Save" at bounding box center [678, 423] width 34 height 17
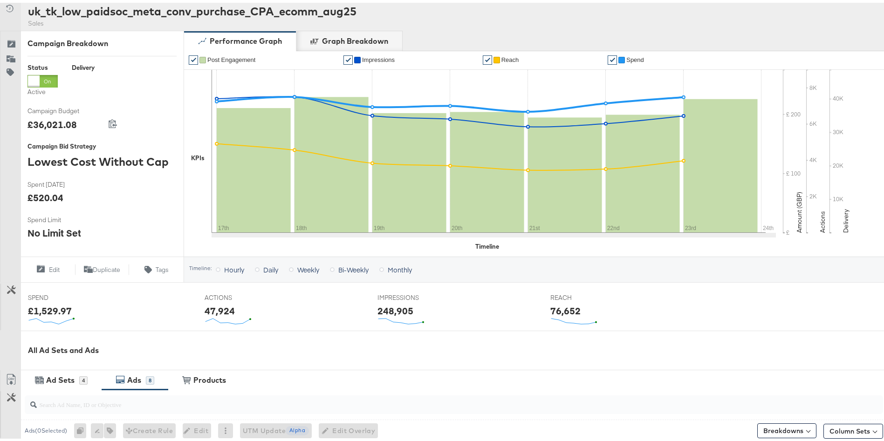
scroll to position [33, 0]
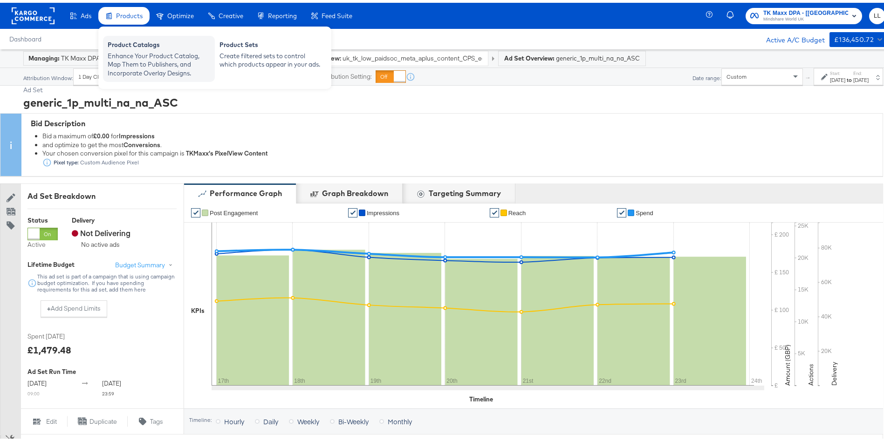
click at [145, 58] on div "Enhance Your Product Catalog, Map Them to Publishers, and Incorporate Overlay D…" at bounding box center [159, 62] width 102 height 26
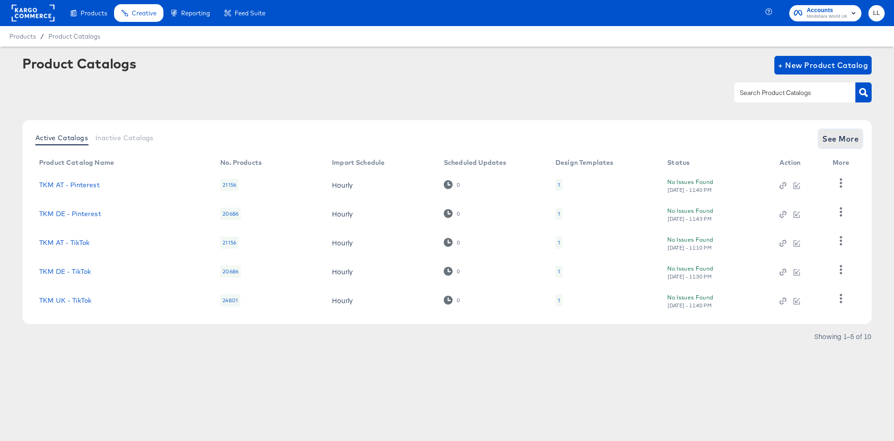
click at [831, 136] on span "See More" at bounding box center [841, 138] width 36 height 13
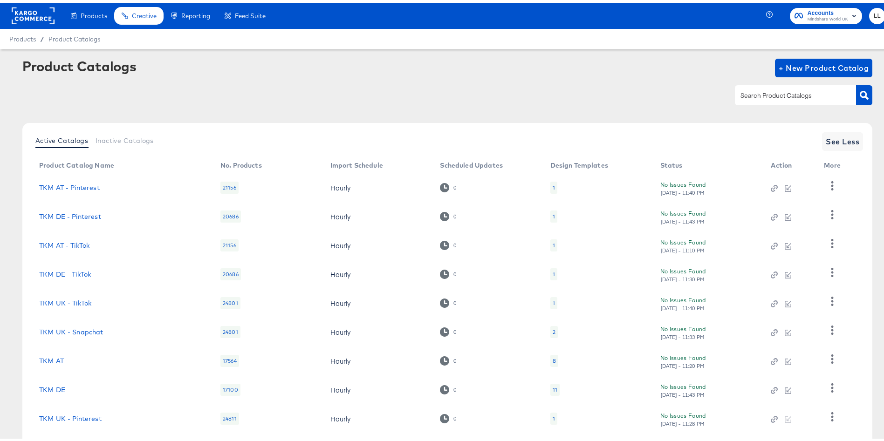
scroll to position [80, 0]
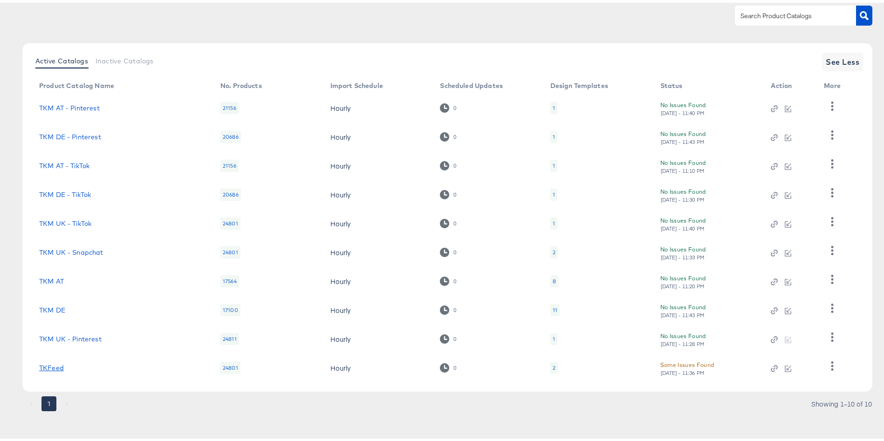
click at [51, 368] on link "TKFeed" at bounding box center [51, 364] width 25 height 7
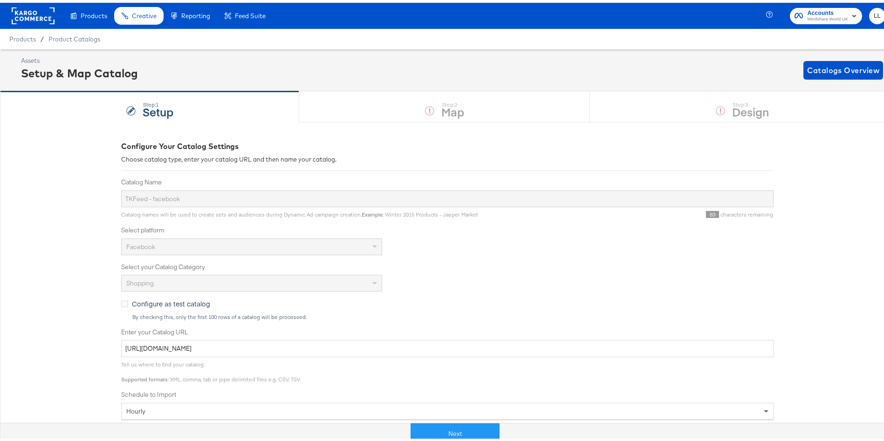
click at [429, 105] on div "Step: 1 Setup Step: 2 Map Step: 3 Design" at bounding box center [447, 104] width 894 height 31
click at [447, 433] on button "Next" at bounding box center [454, 431] width 89 height 21
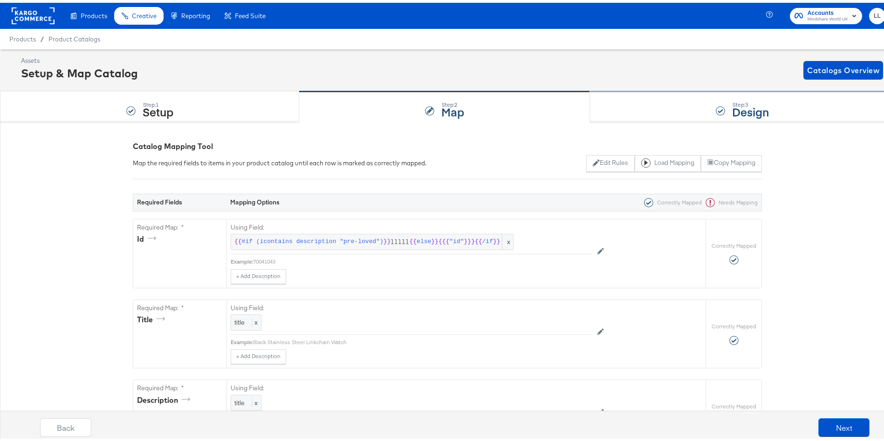
click at [769, 107] on div "Step: 3 Design" at bounding box center [742, 104] width 305 height 31
